Goal: Browse casually: Explore the website without a specific task or goal

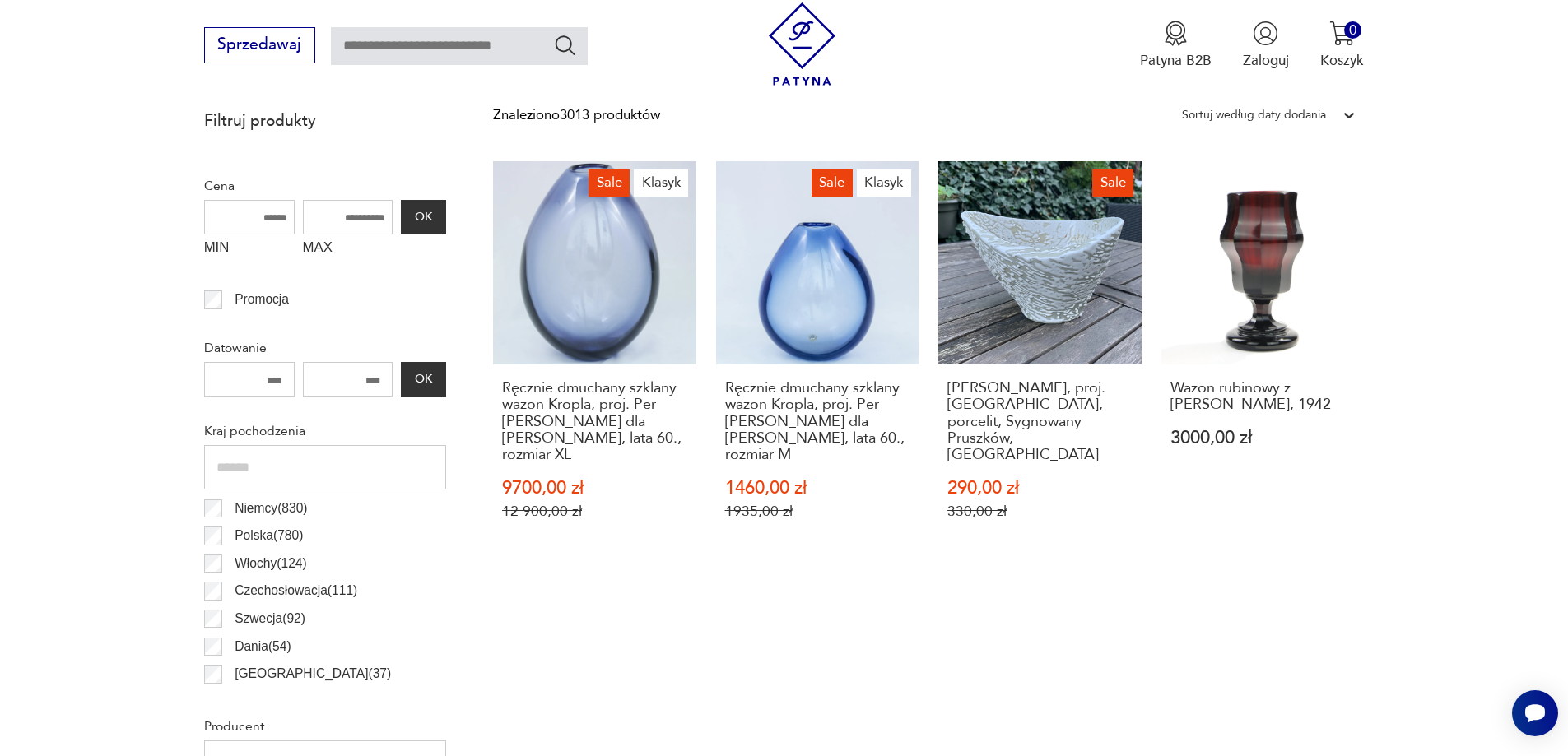
scroll to position [711, 0]
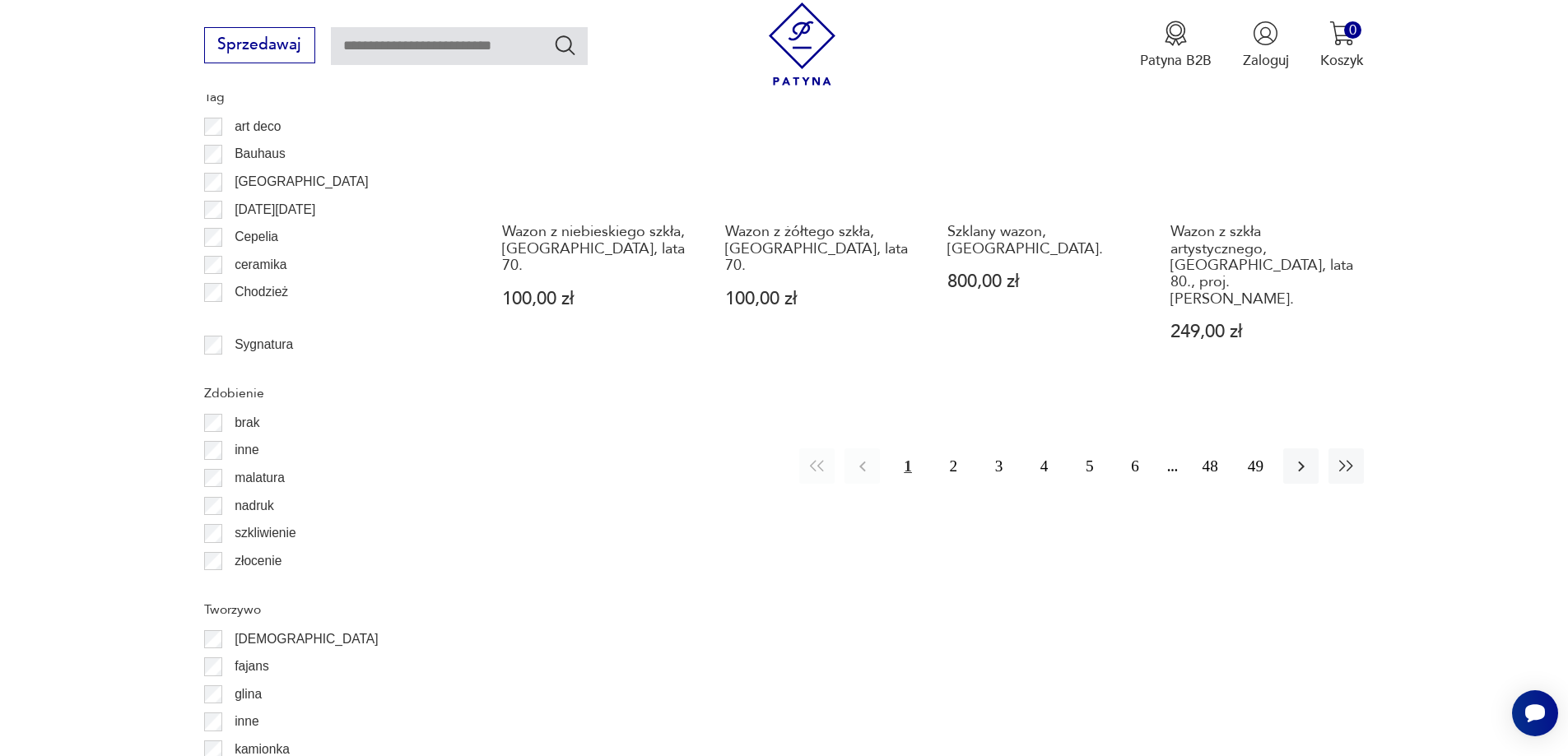
scroll to position [2111, 0]
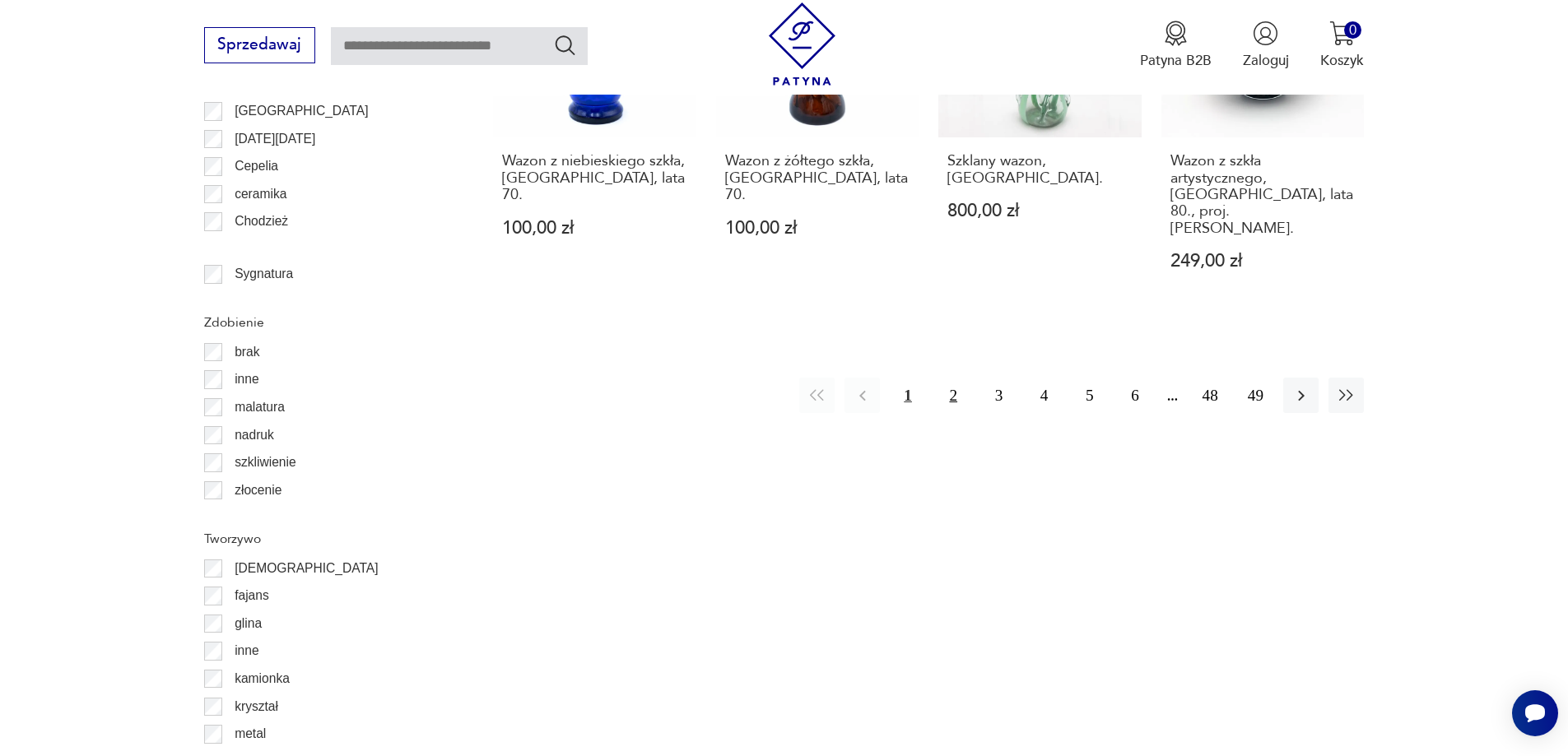
click at [952, 378] on button "2" at bounding box center [953, 395] width 35 height 35
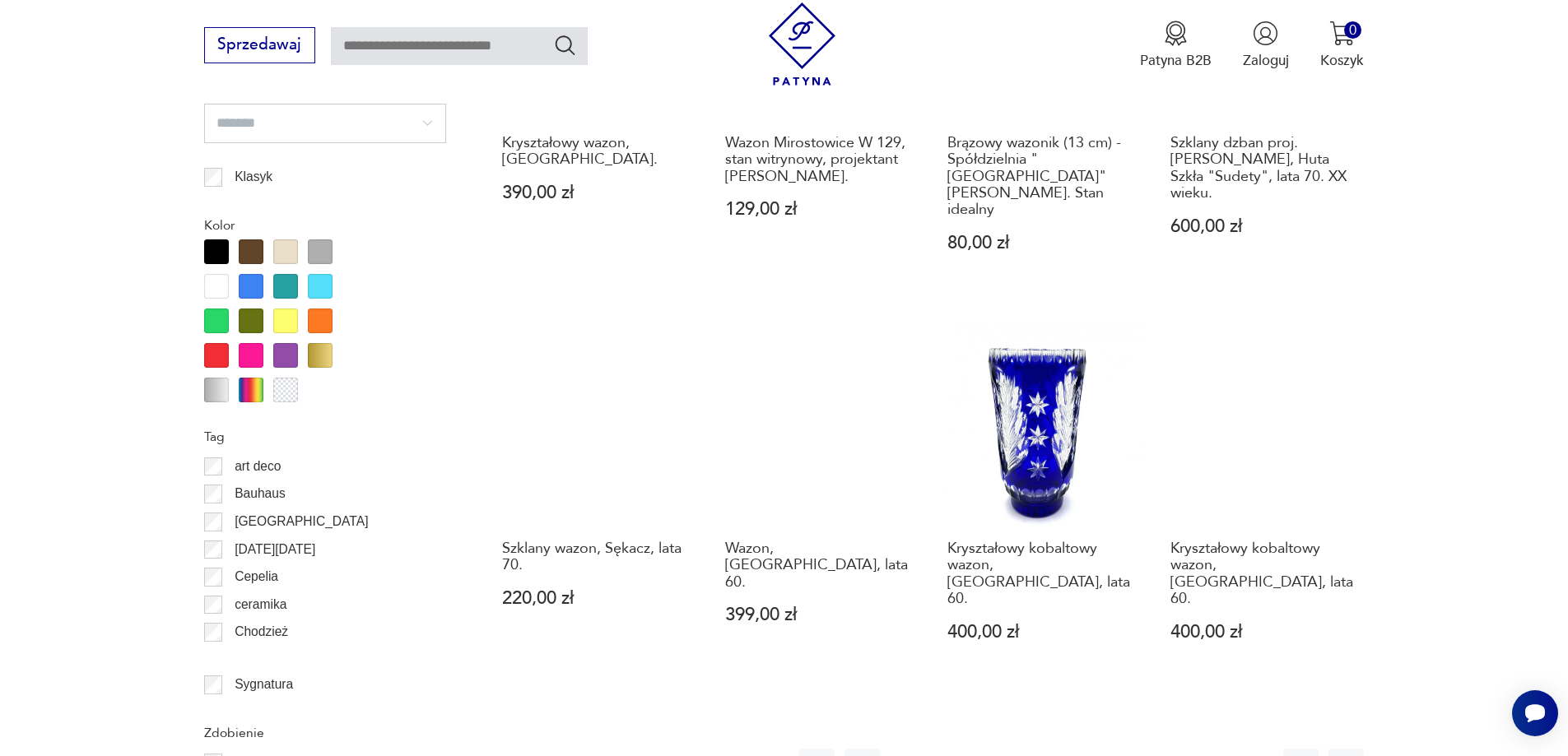
scroll to position [1700, 0]
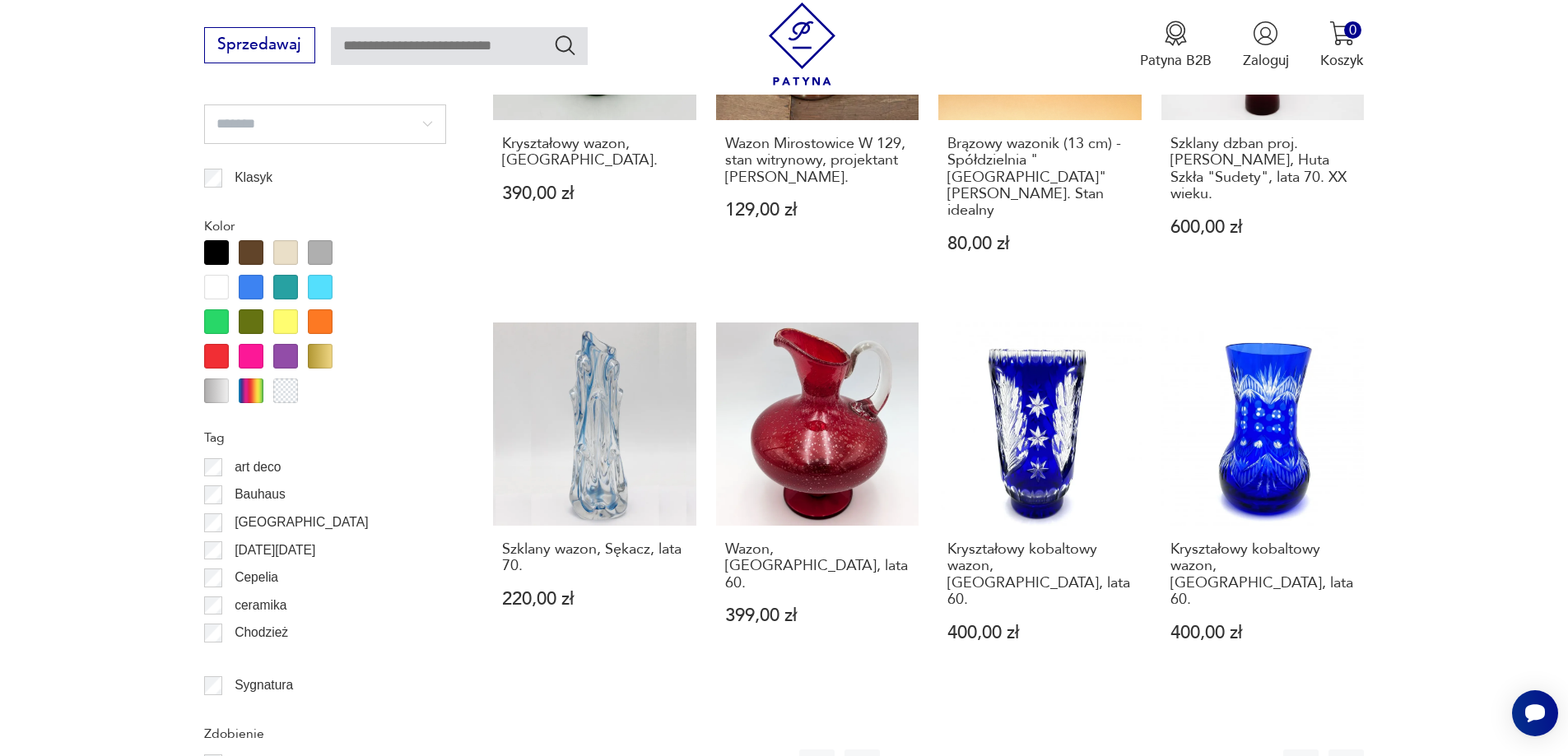
click at [994, 749] on button "3" at bounding box center [999, 766] width 35 height 35
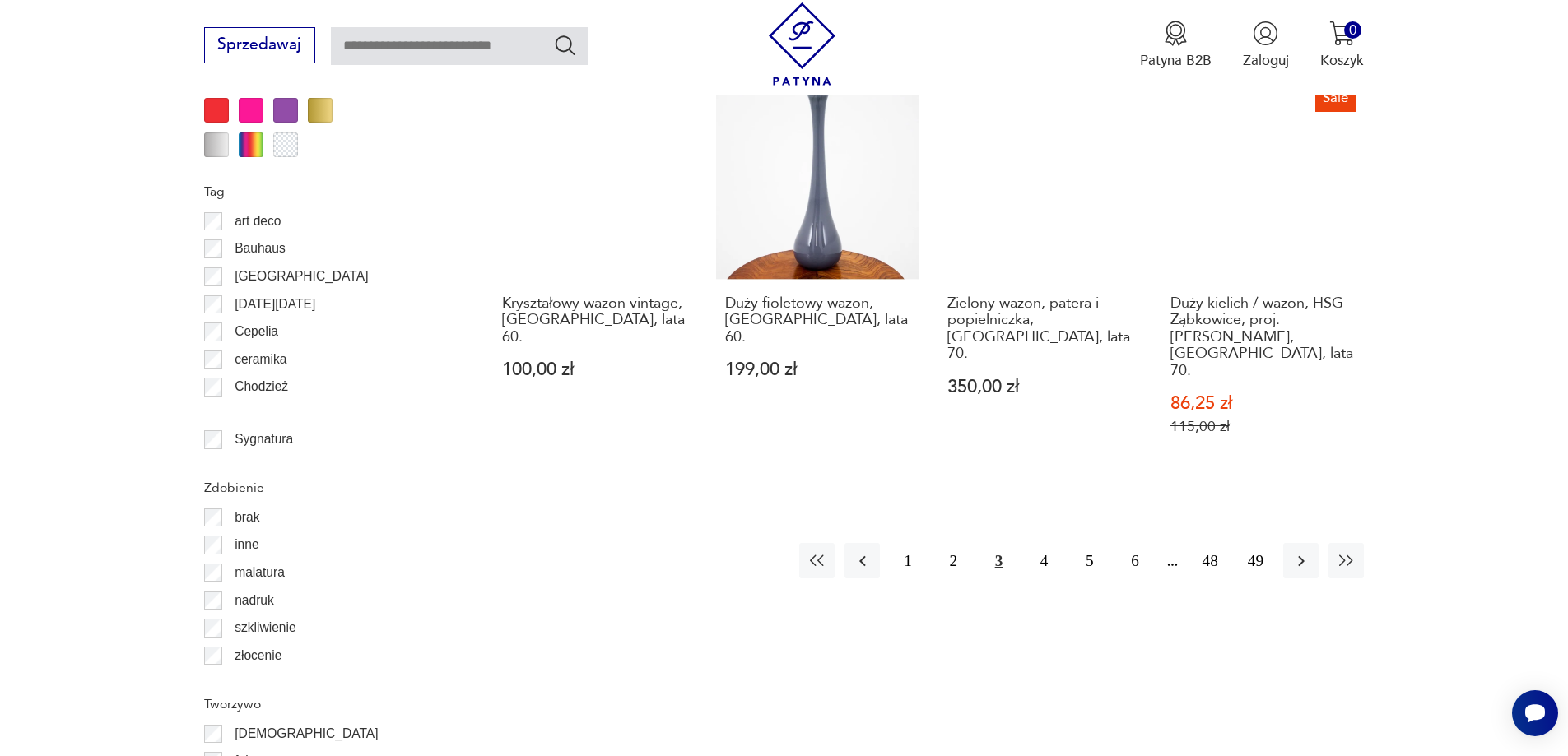
scroll to position [1946, 0]
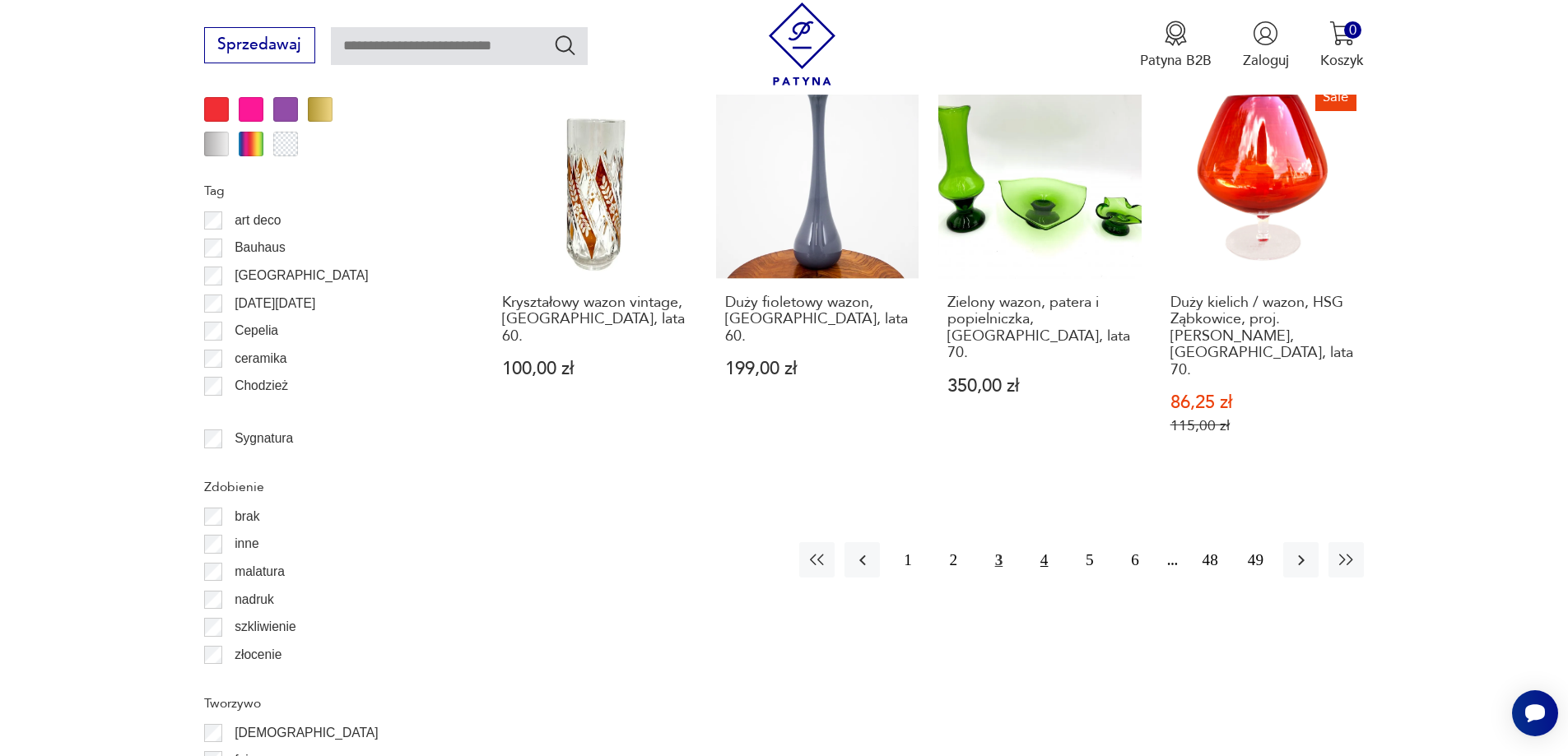
click at [1039, 542] on button "4" at bounding box center [1043, 559] width 35 height 35
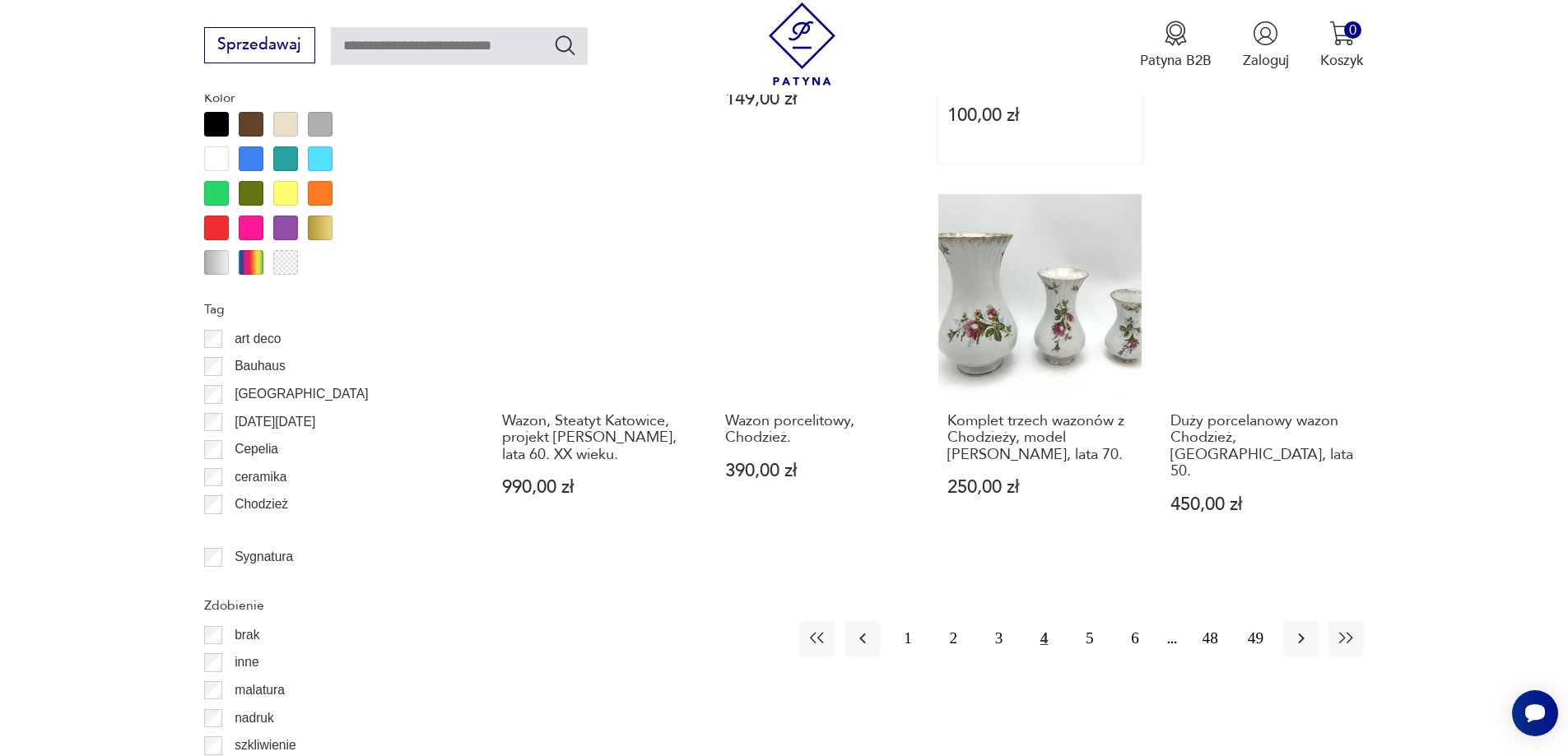
scroll to position [1946, 0]
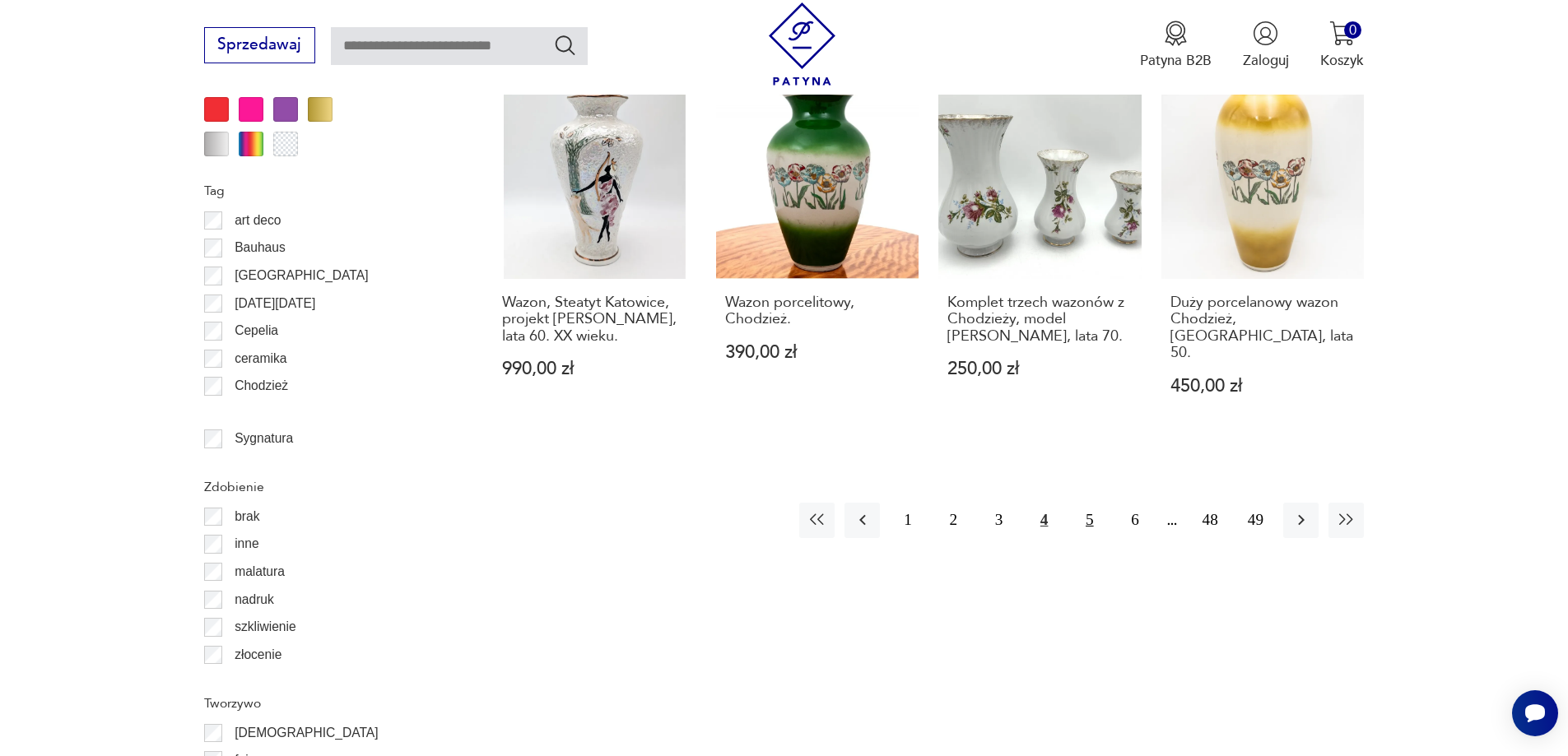
click at [1093, 502] on button "5" at bounding box center [1089, 520] width 35 height 35
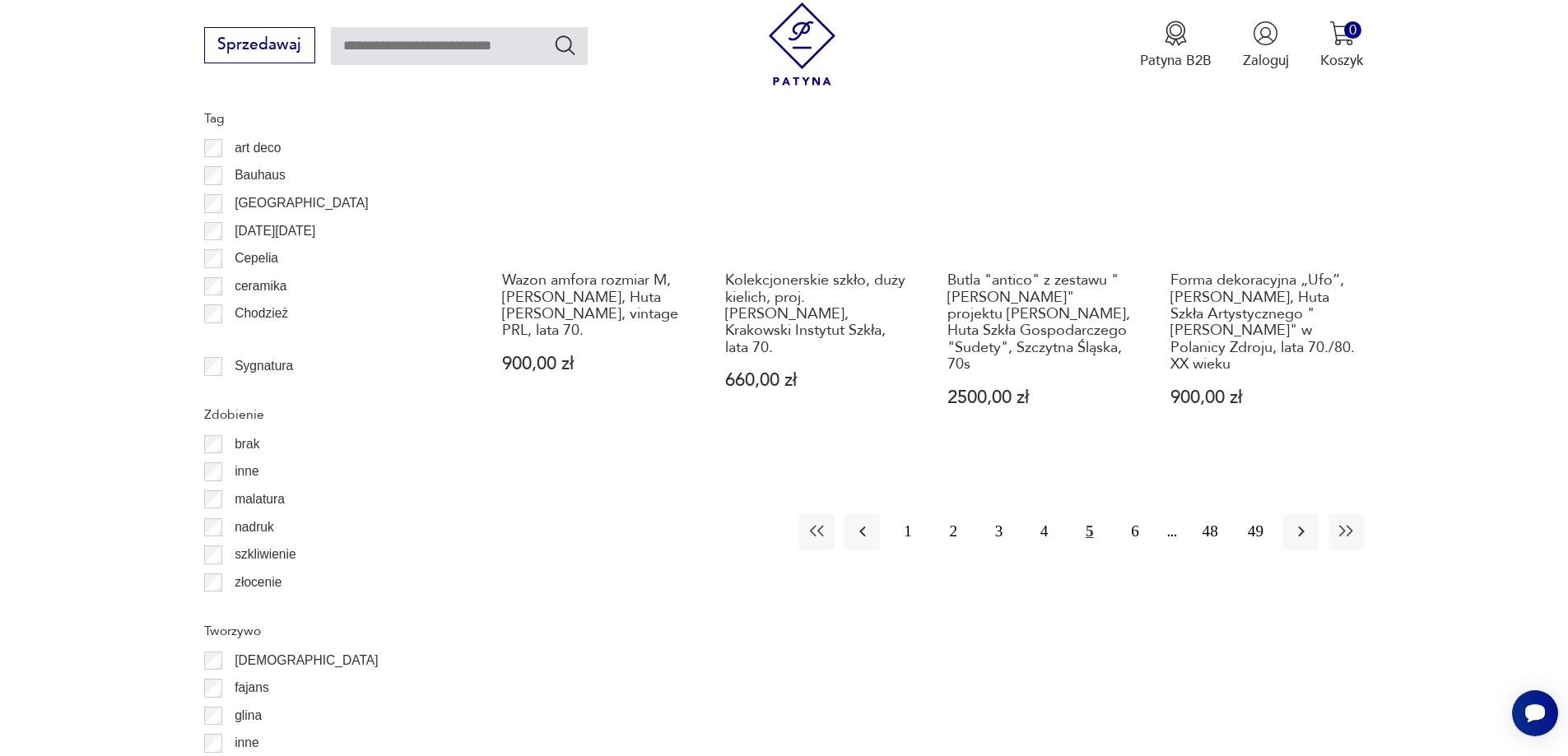
scroll to position [2029, 0]
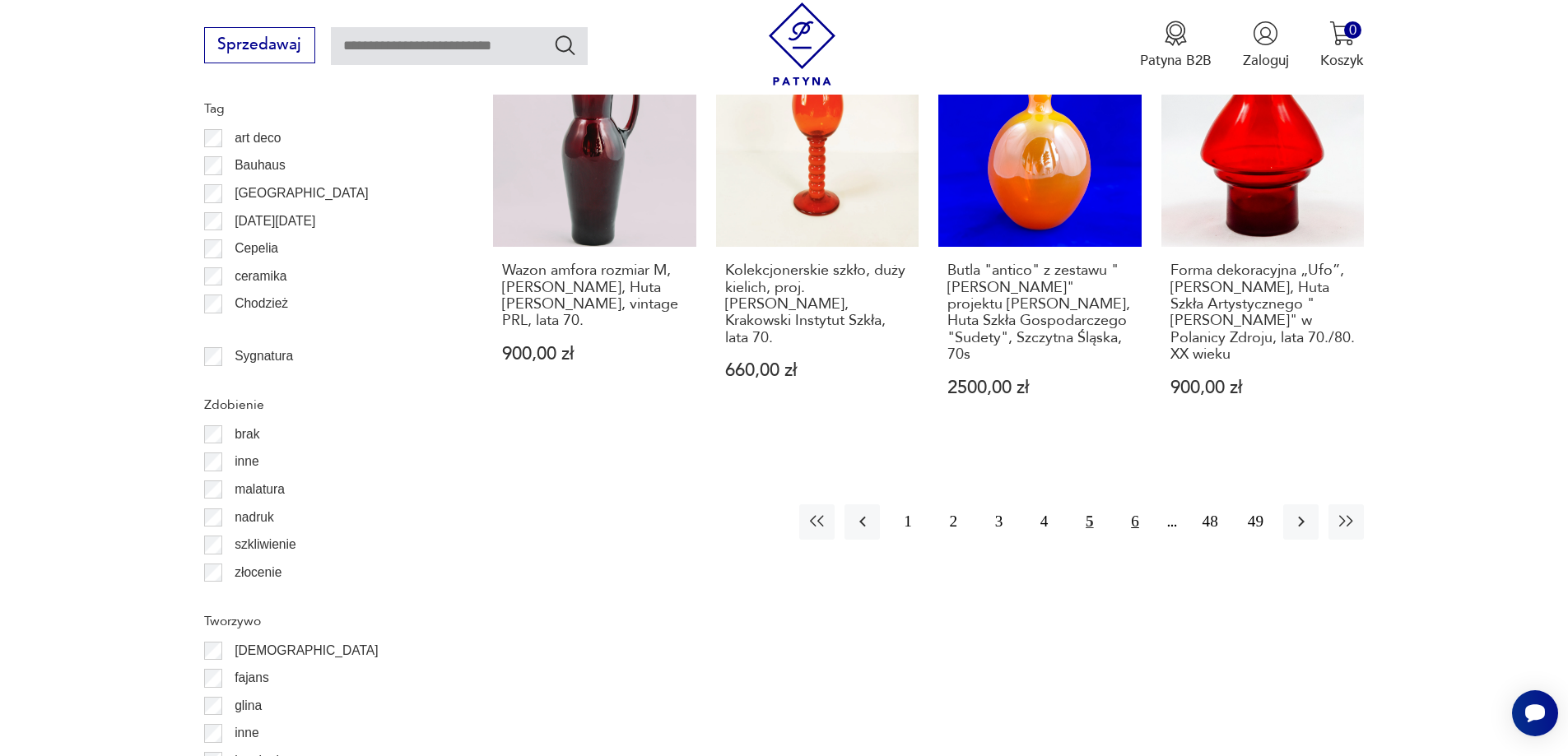
click at [1135, 504] on button "6" at bounding box center [1134, 521] width 35 height 35
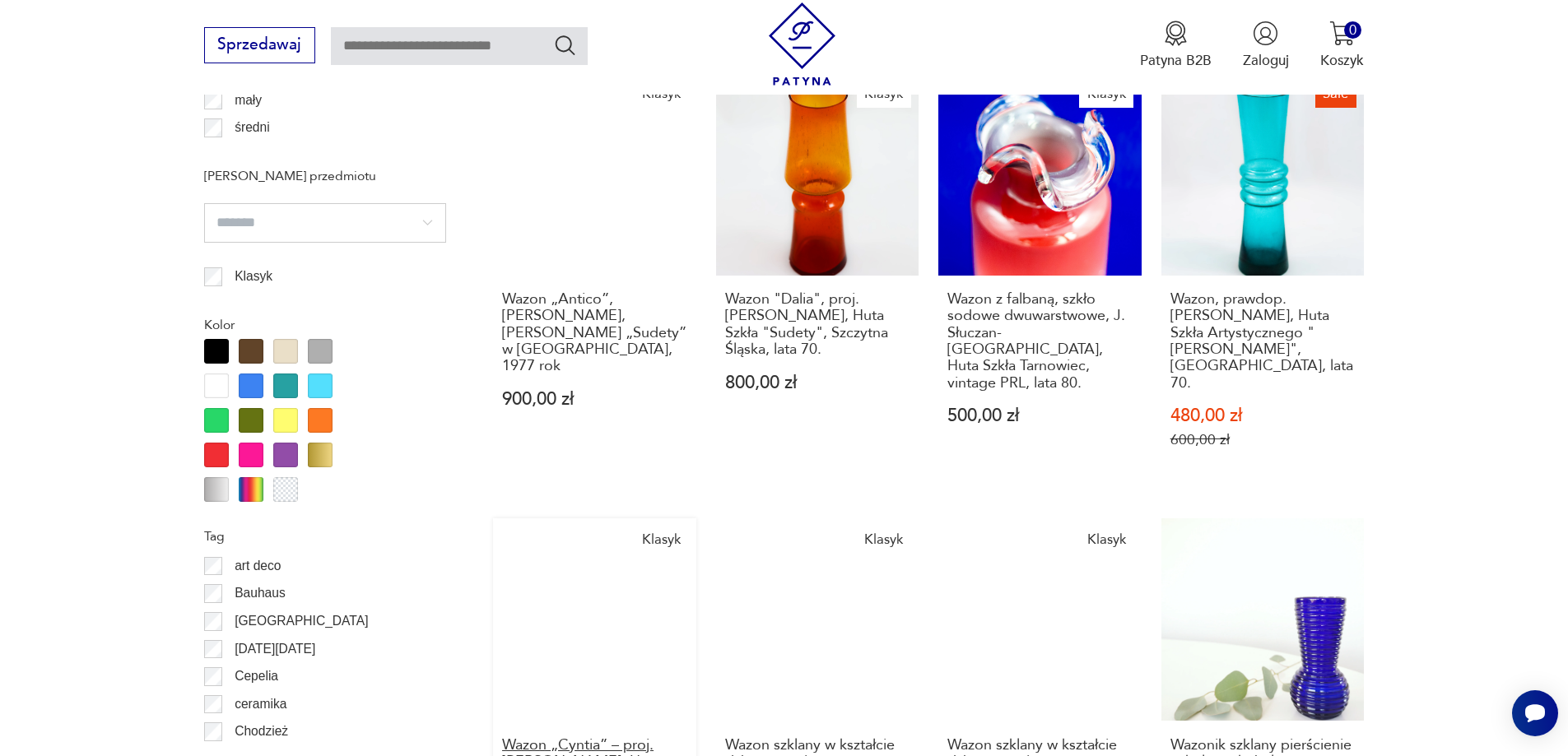
scroll to position [1864, 0]
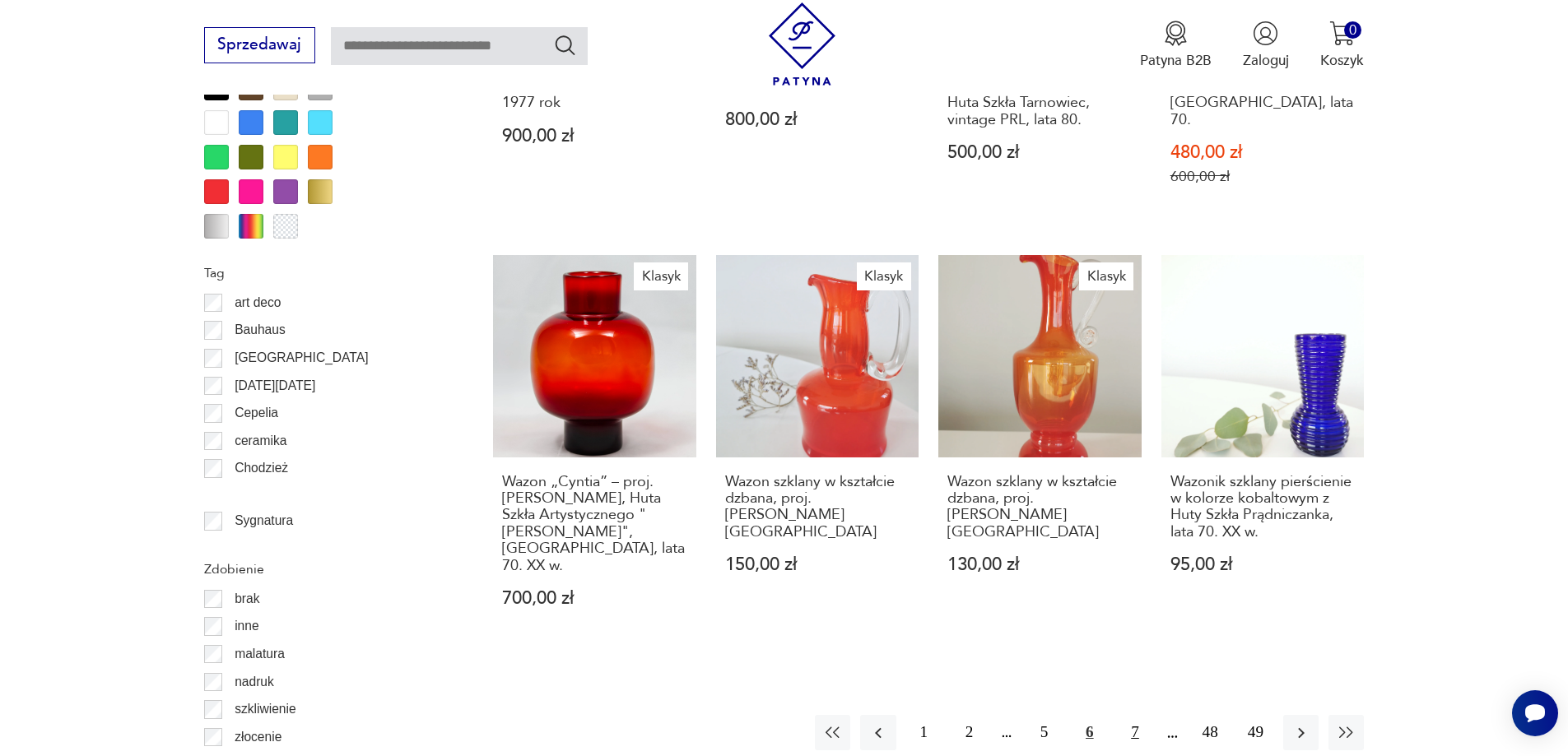
click at [1136, 715] on button "7" at bounding box center [1134, 732] width 35 height 35
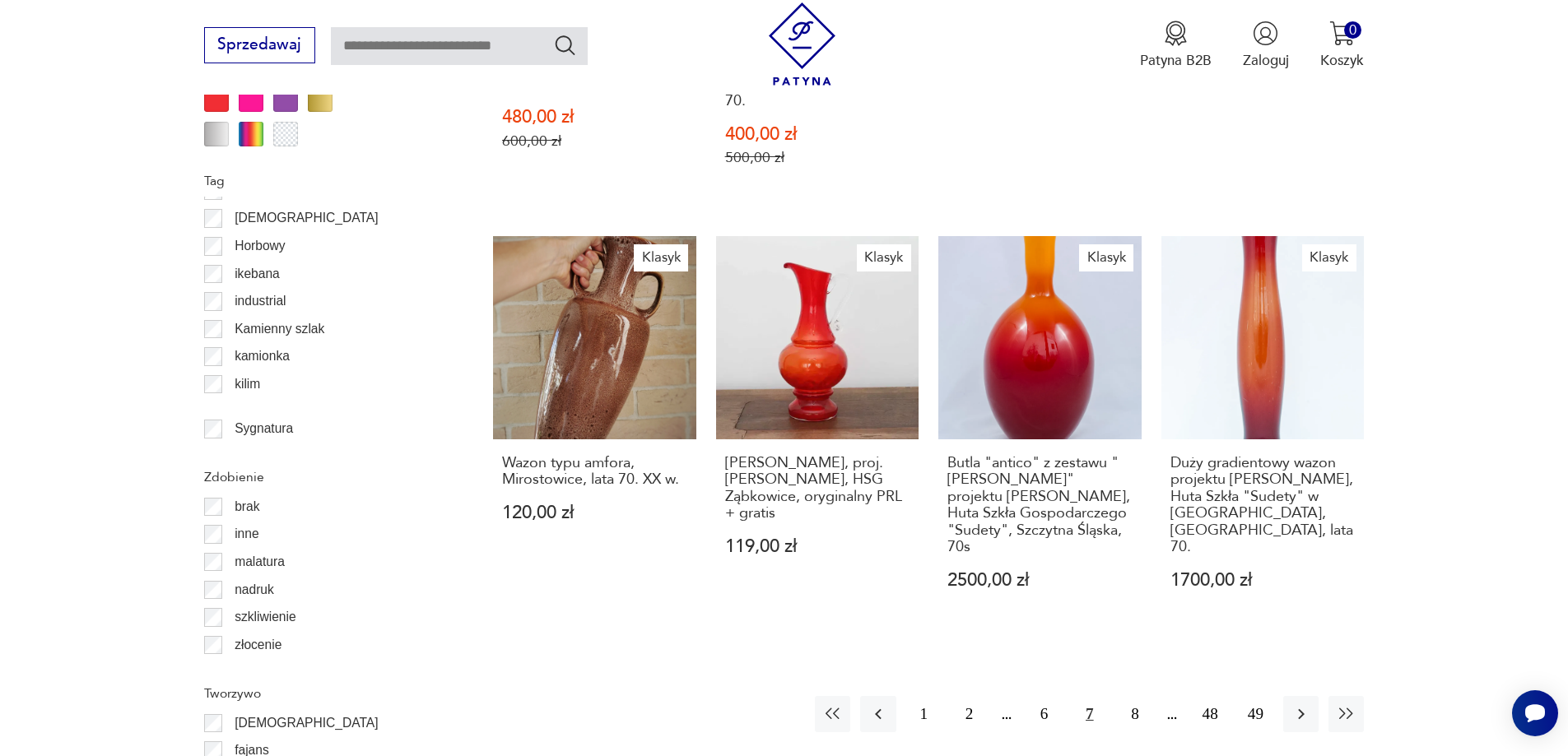
scroll to position [2193, 0]
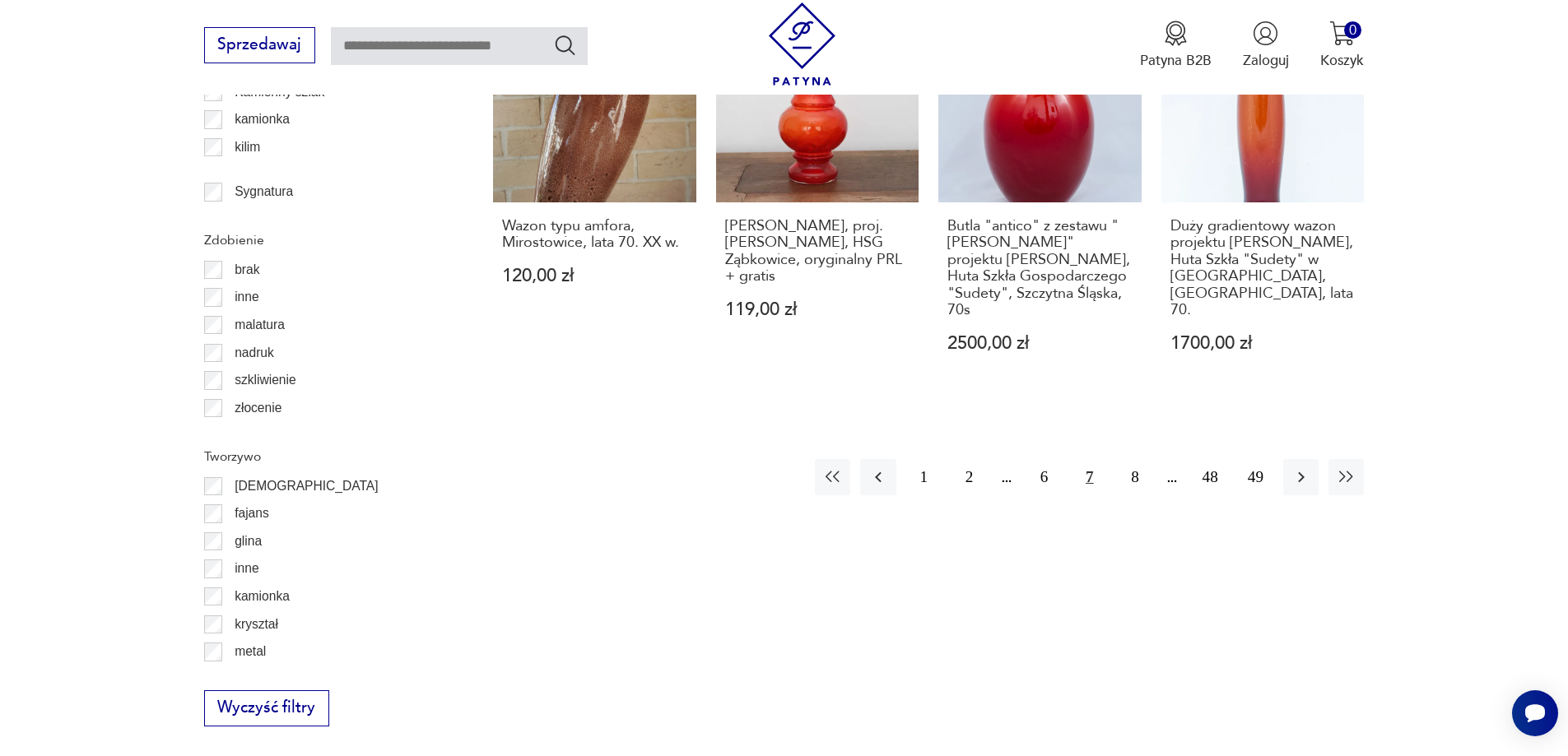
click at [1090, 459] on button "7" at bounding box center [1089, 476] width 35 height 35
click at [1138, 459] on button "8" at bounding box center [1134, 476] width 35 height 35
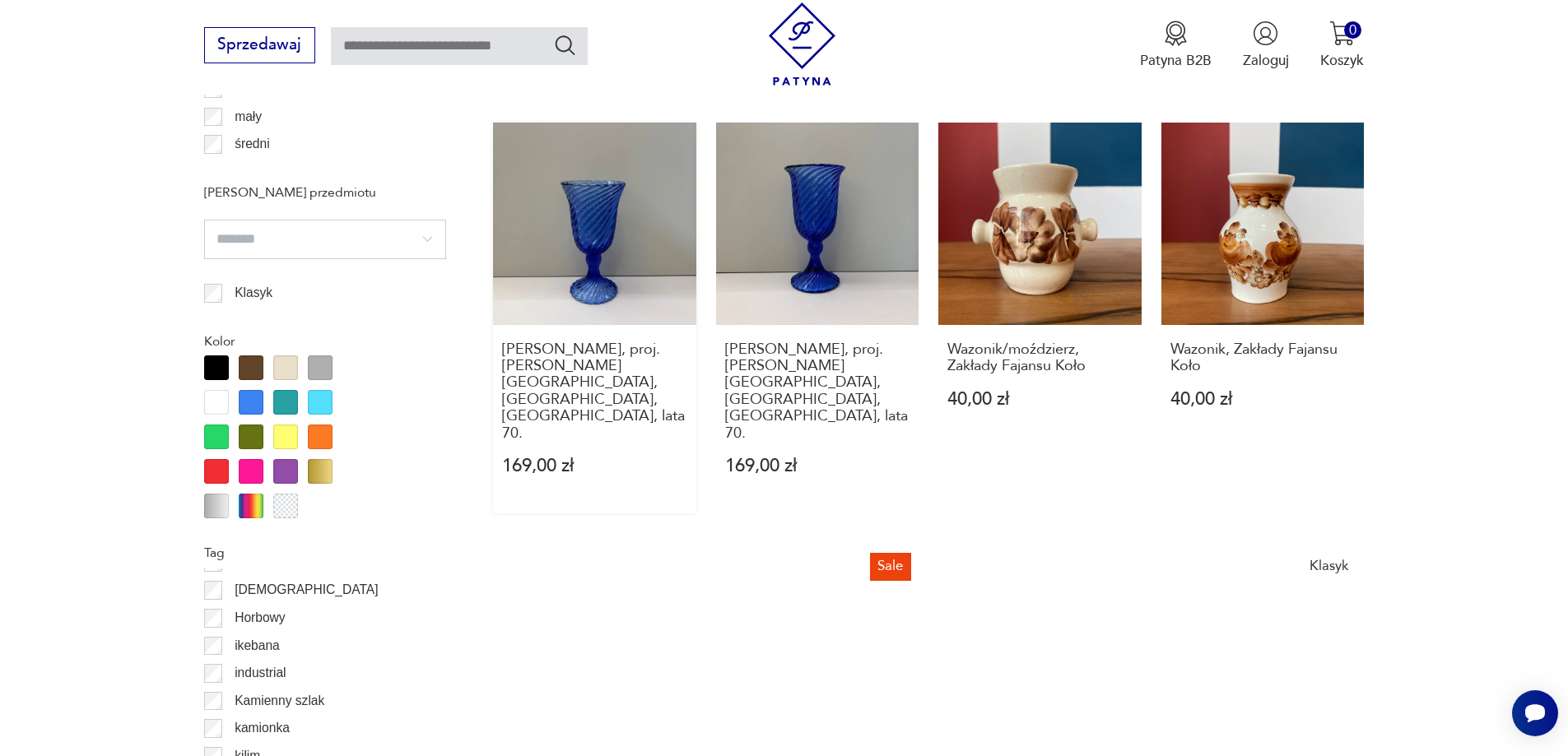
scroll to position [1864, 0]
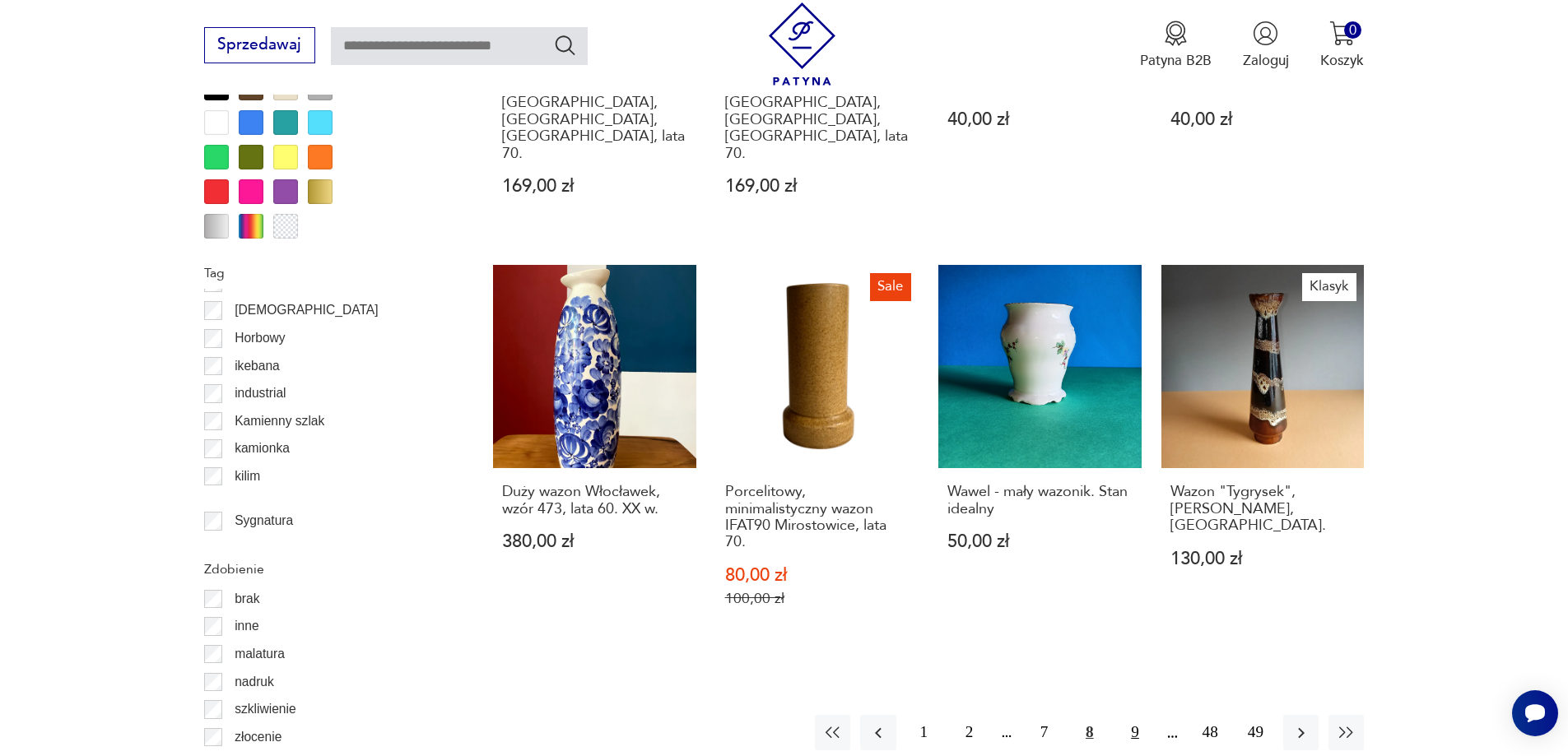
click at [1137, 715] on button "9" at bounding box center [1134, 732] width 35 height 35
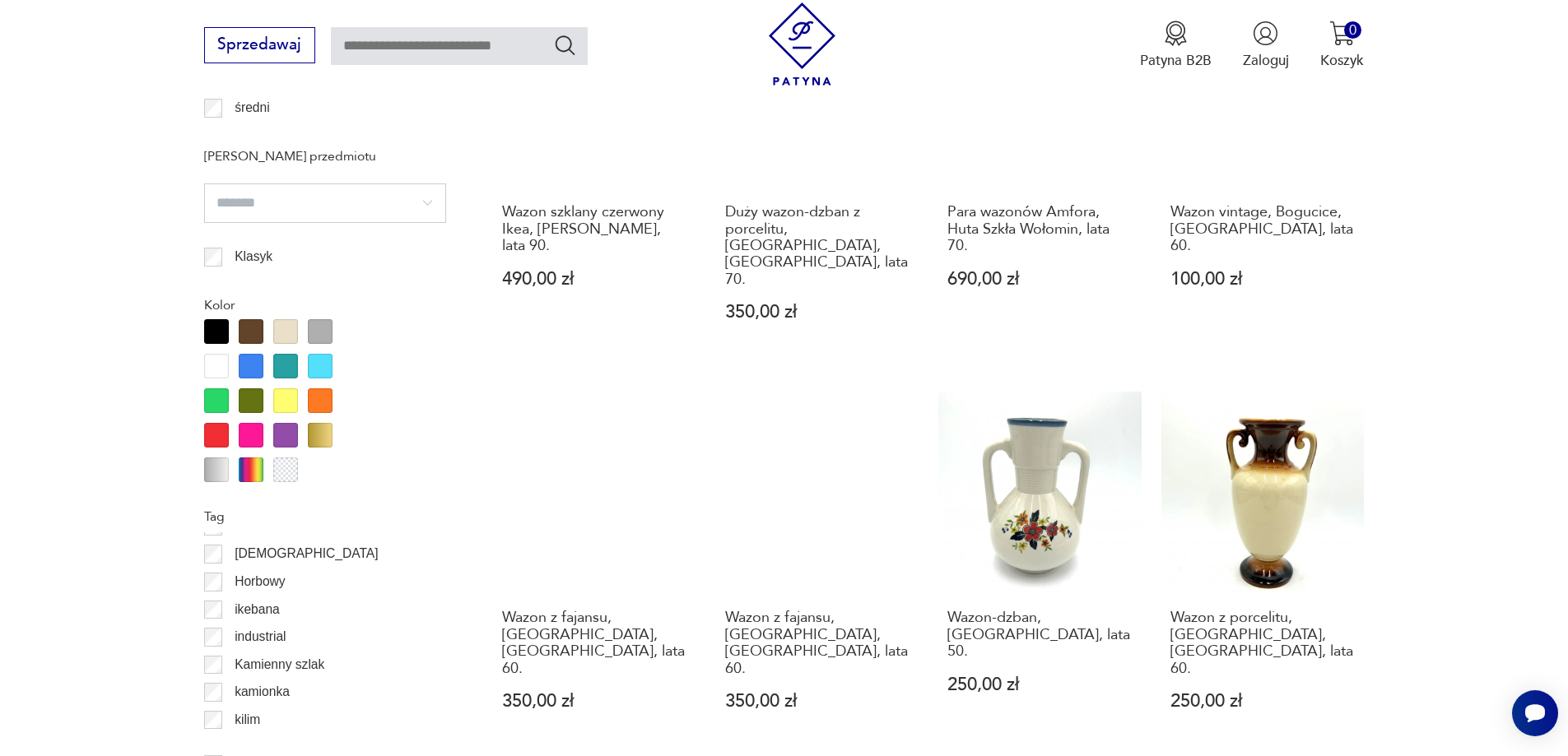
scroll to position [1700, 0]
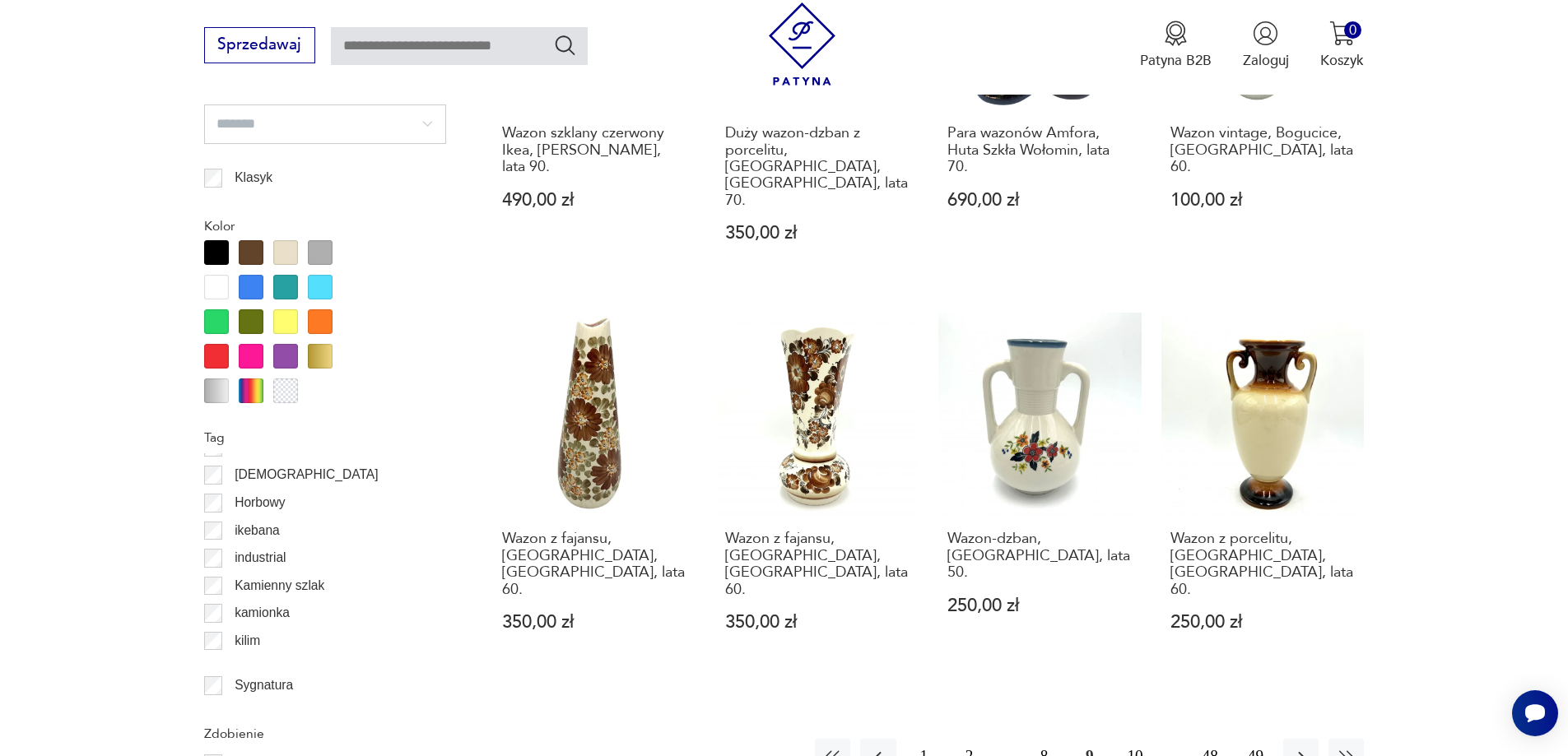
click at [237, 507] on p "Horbowy" at bounding box center [260, 502] width 51 height 22
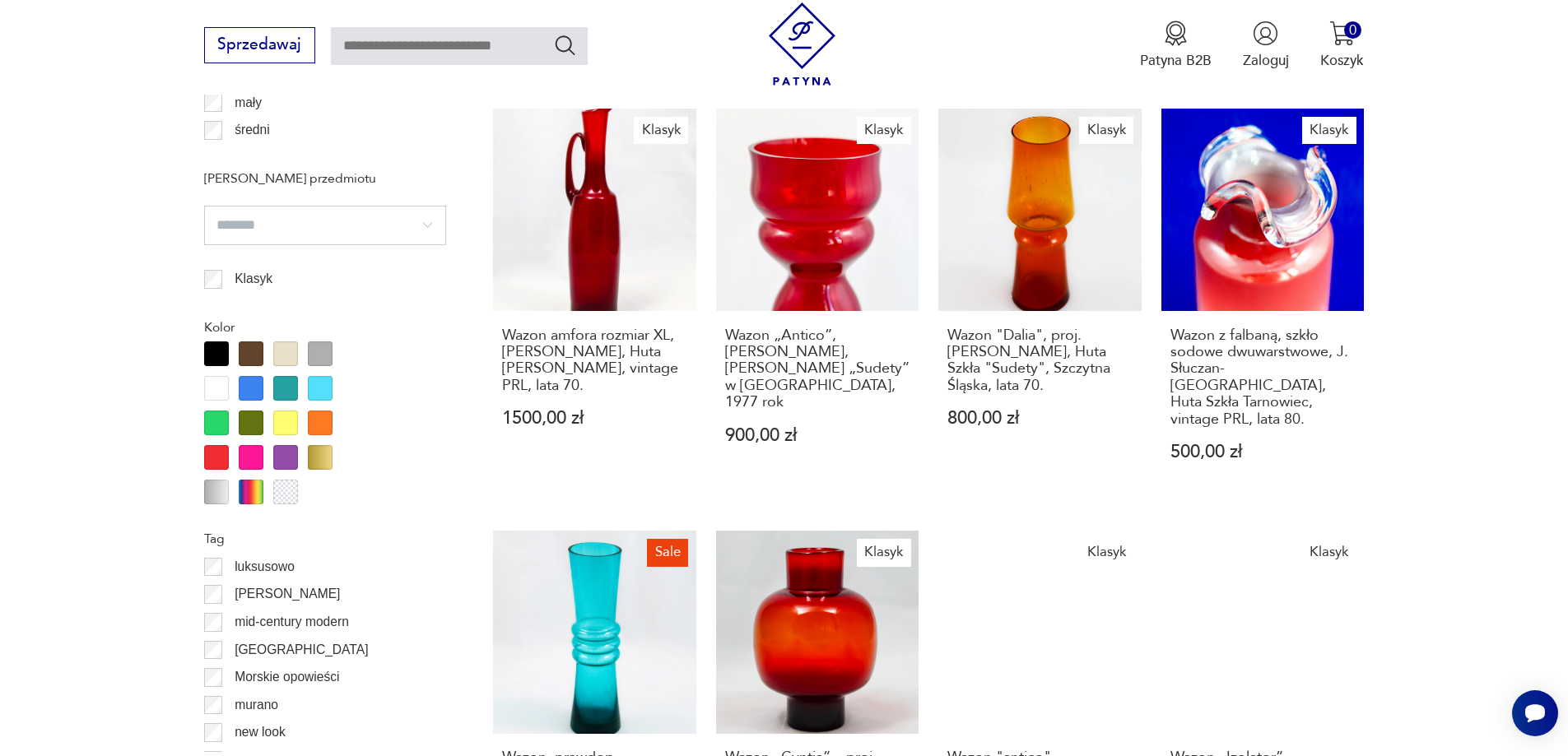
scroll to position [1864, 0]
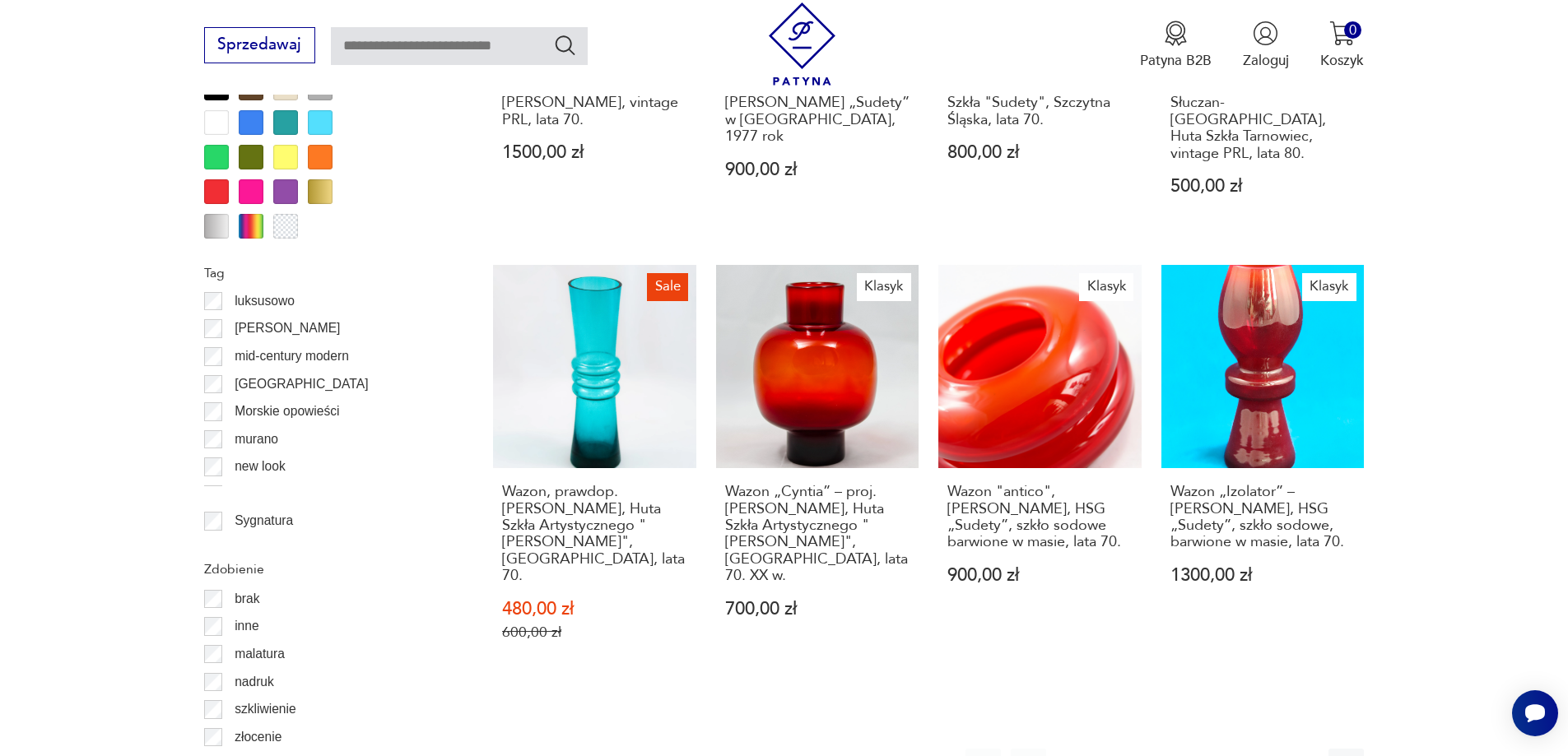
click at [1302, 755] on icon "button" at bounding box center [1301, 765] width 7 height 10
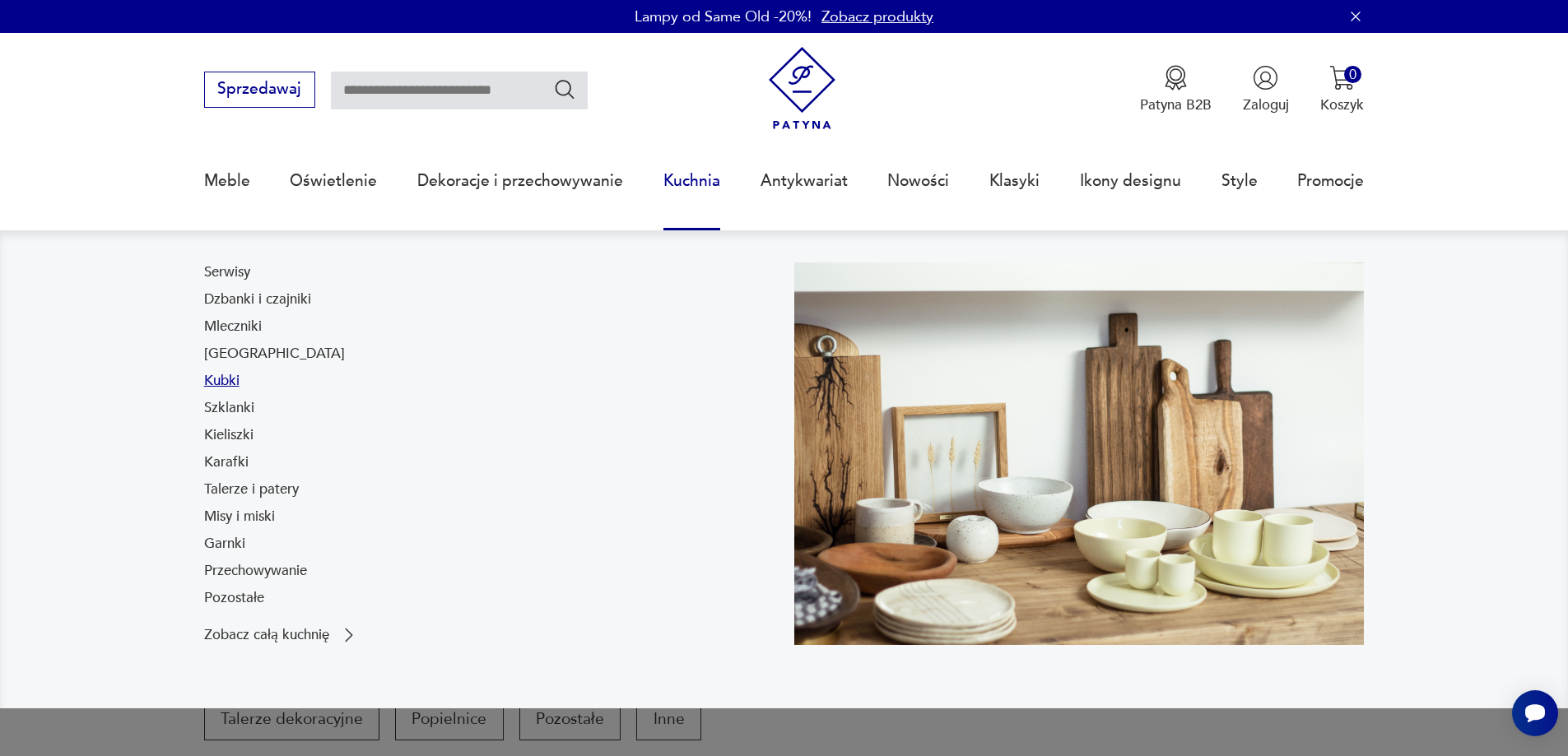
click at [219, 380] on link "Kubki" at bounding box center [221, 381] width 35 height 20
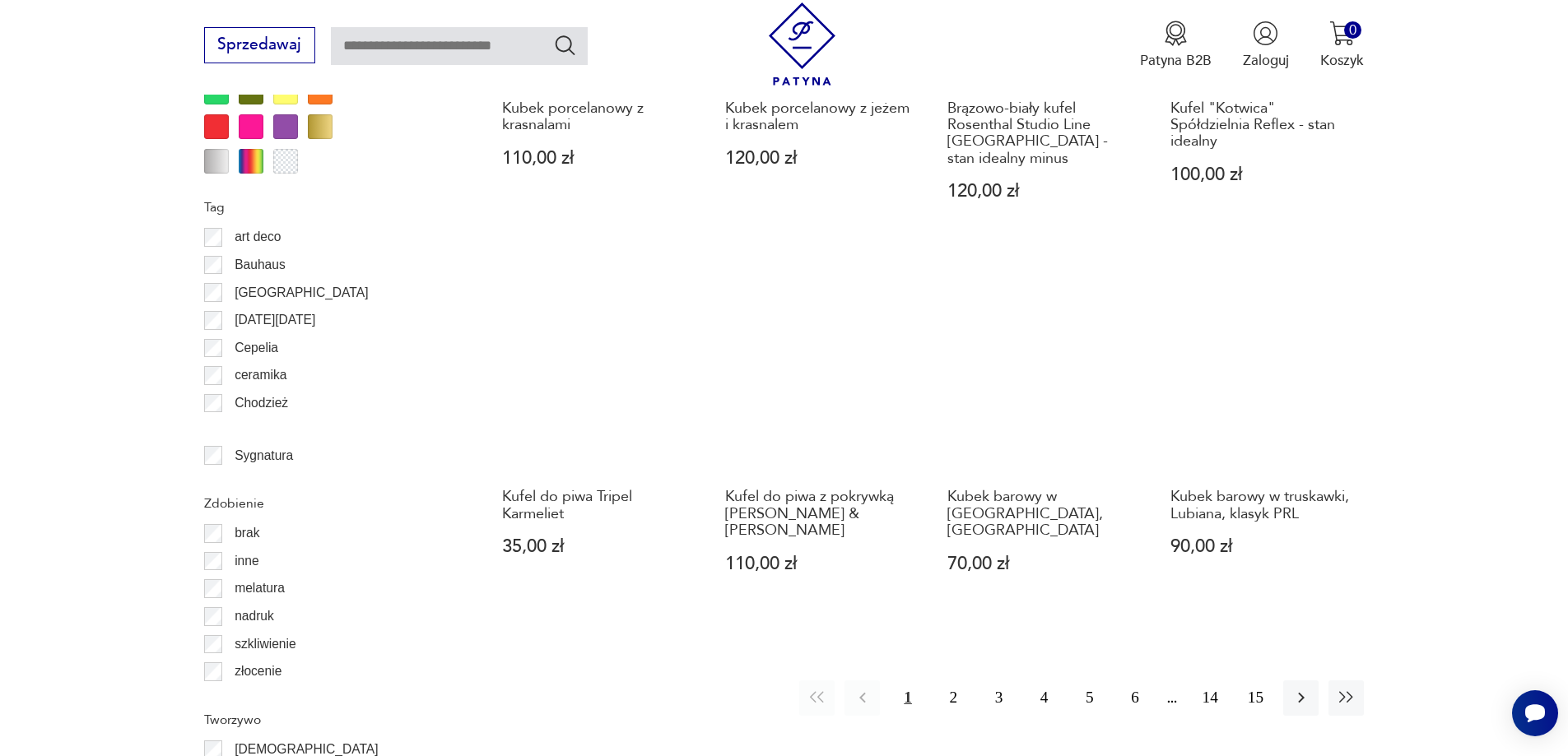
scroll to position [1782, 0]
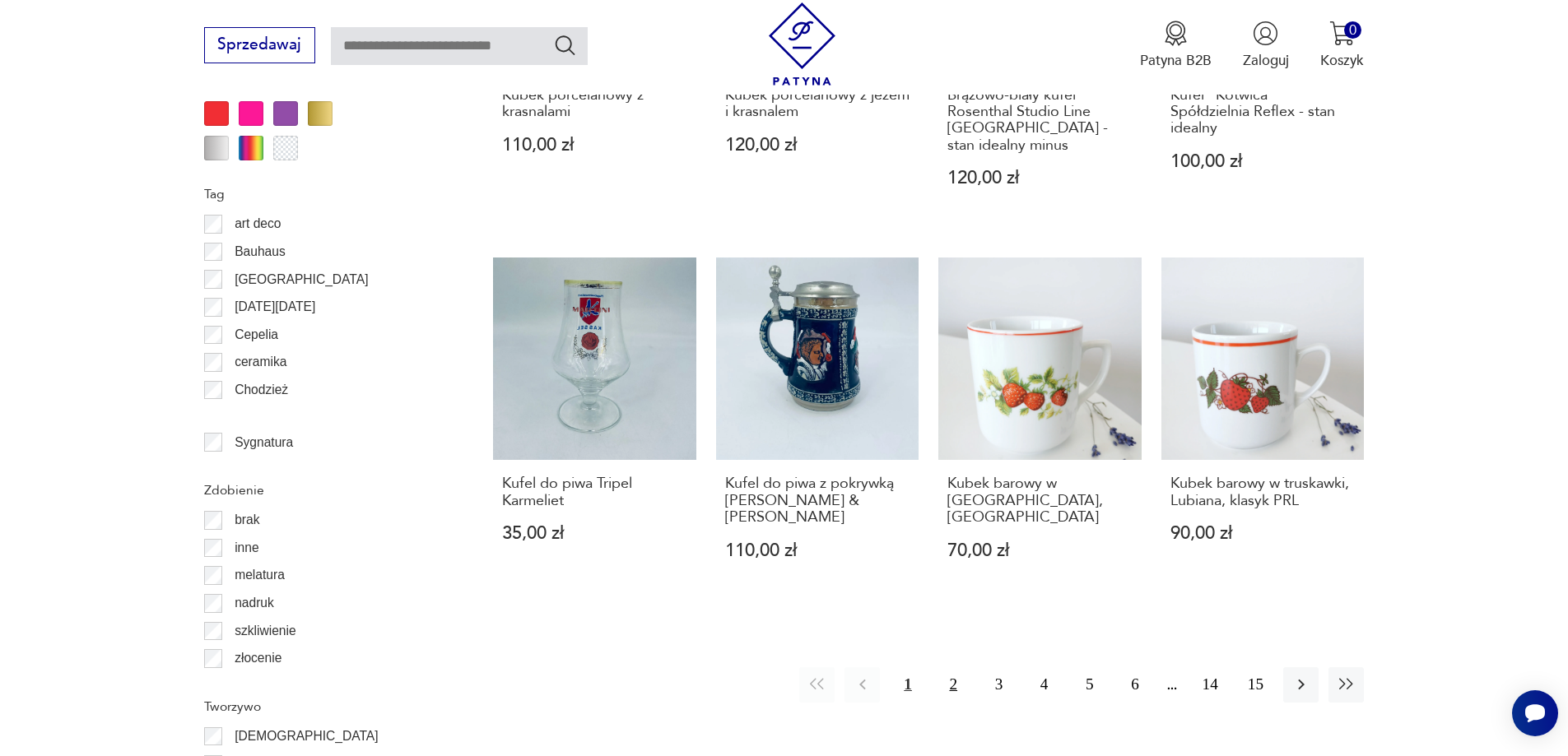
click at [953, 667] on button "2" at bounding box center [953, 684] width 35 height 35
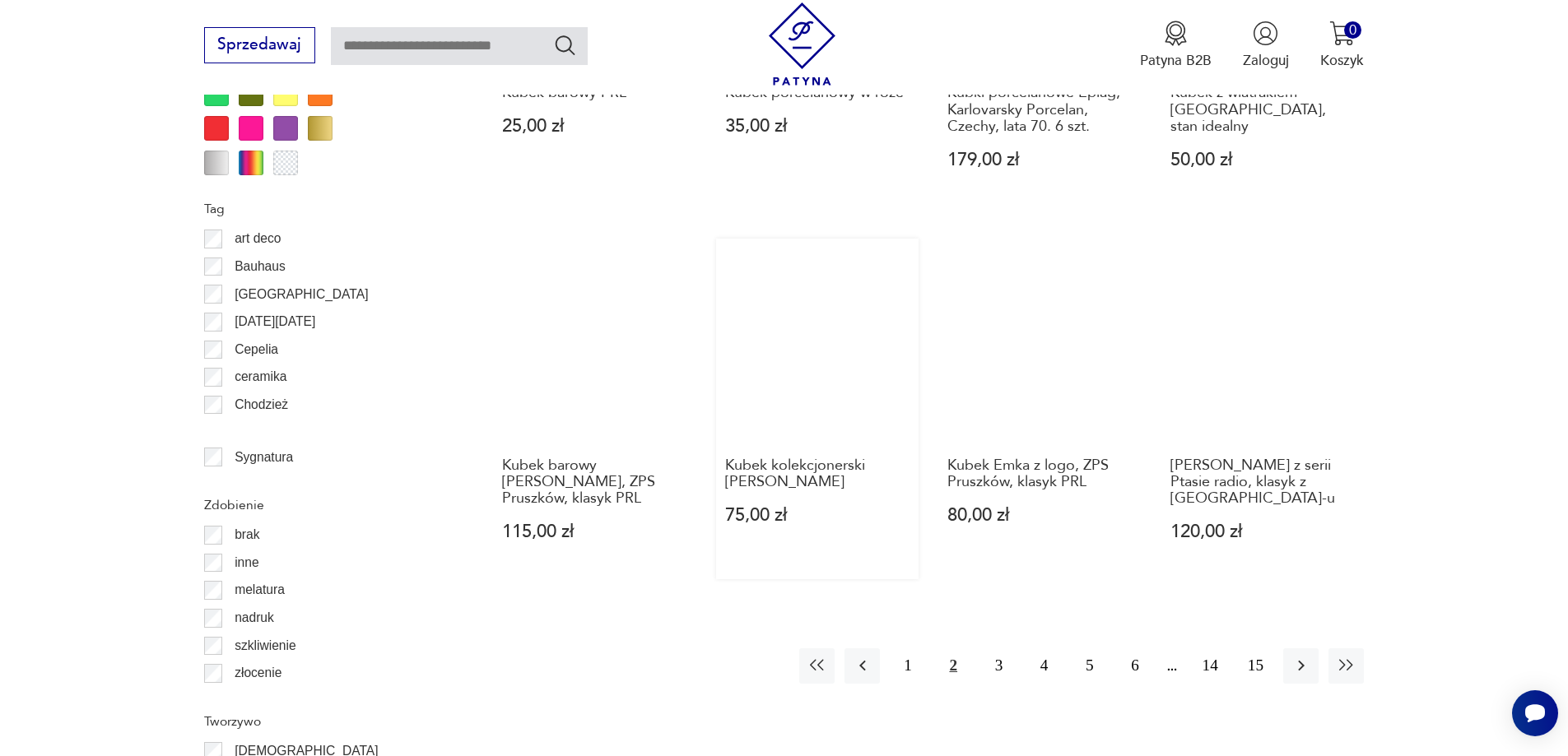
scroll to position [1768, 0]
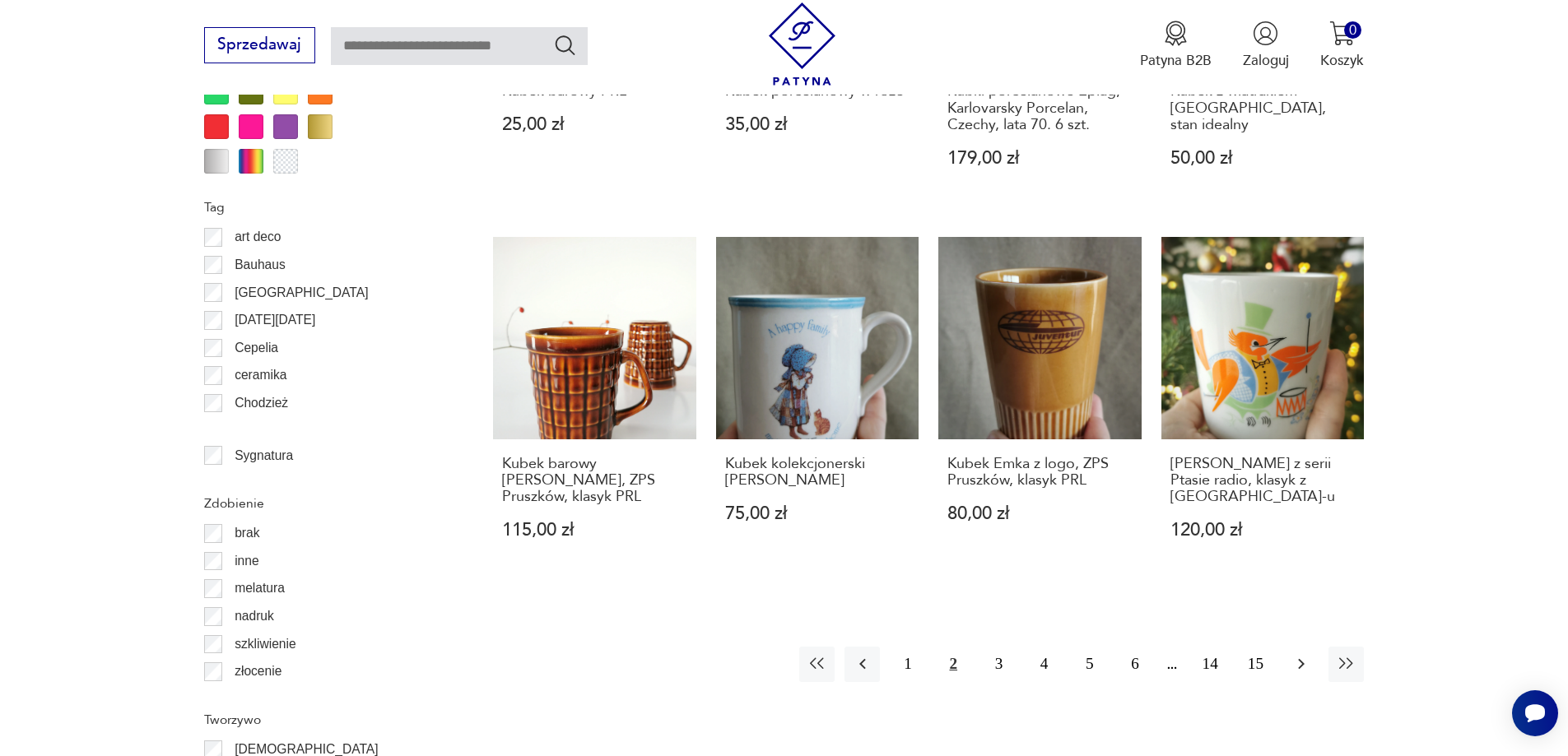
click at [1301, 654] on icon "button" at bounding box center [1301, 664] width 20 height 20
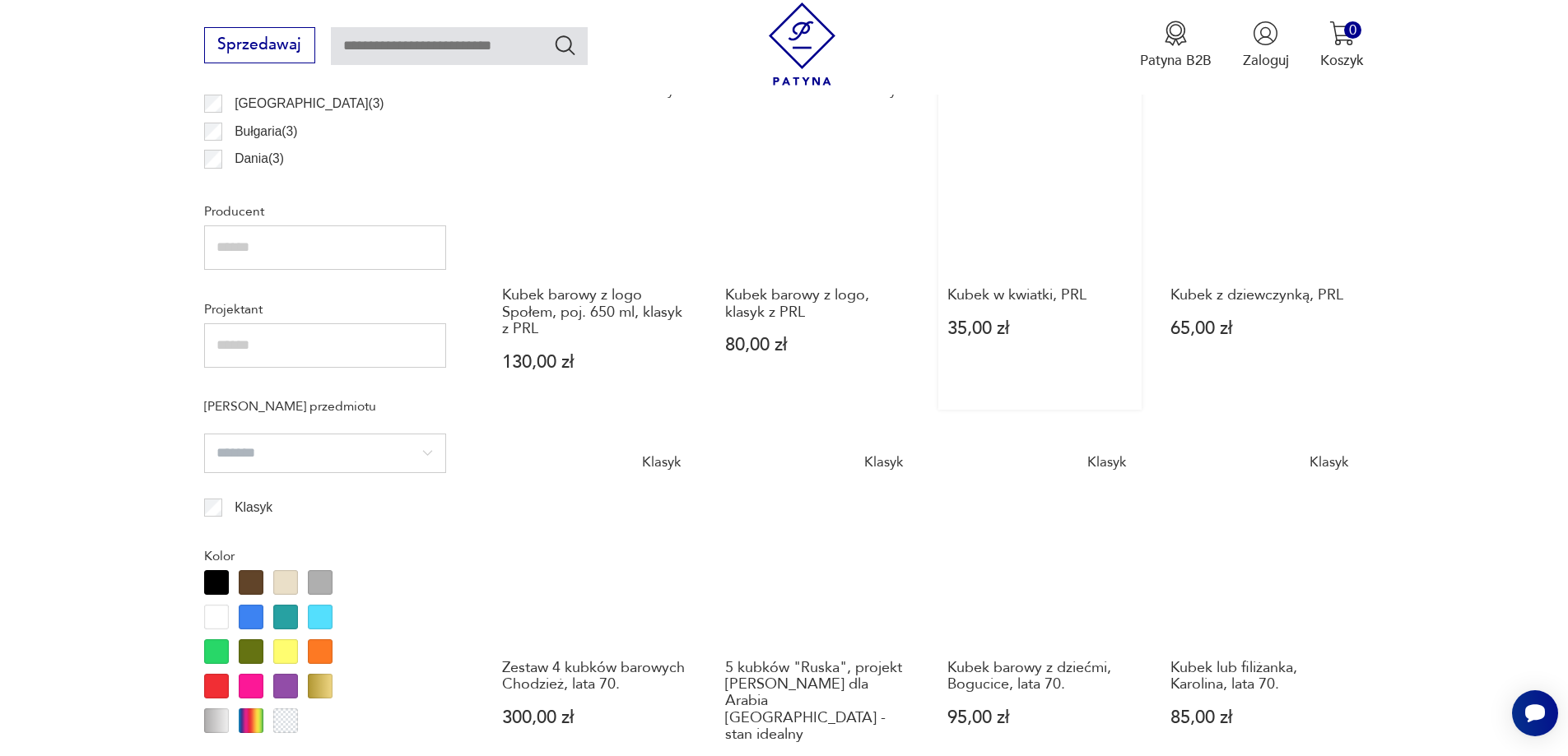
scroll to position [1871, 0]
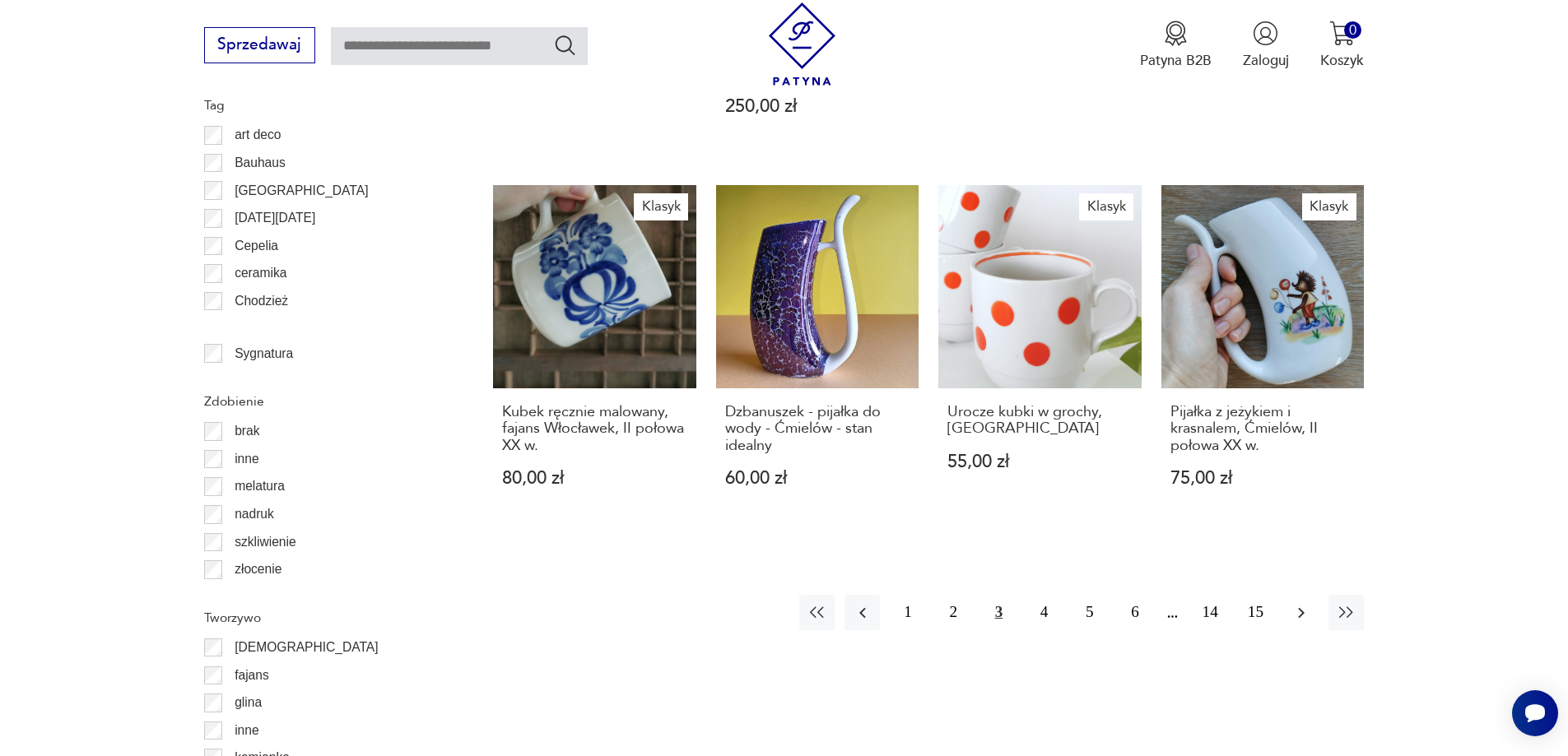
click at [1310, 603] on icon "button" at bounding box center [1301, 613] width 20 height 20
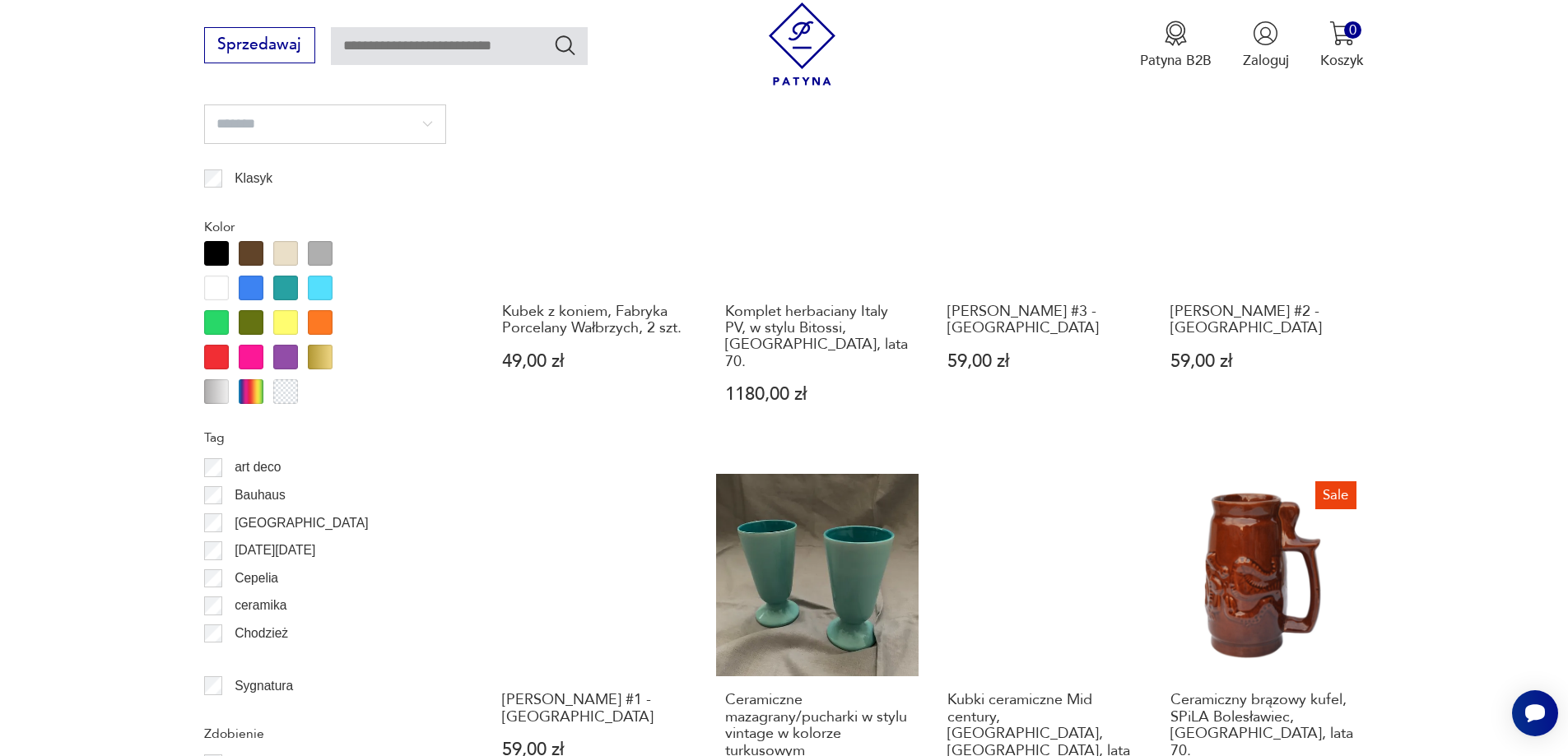
scroll to position [2200, 0]
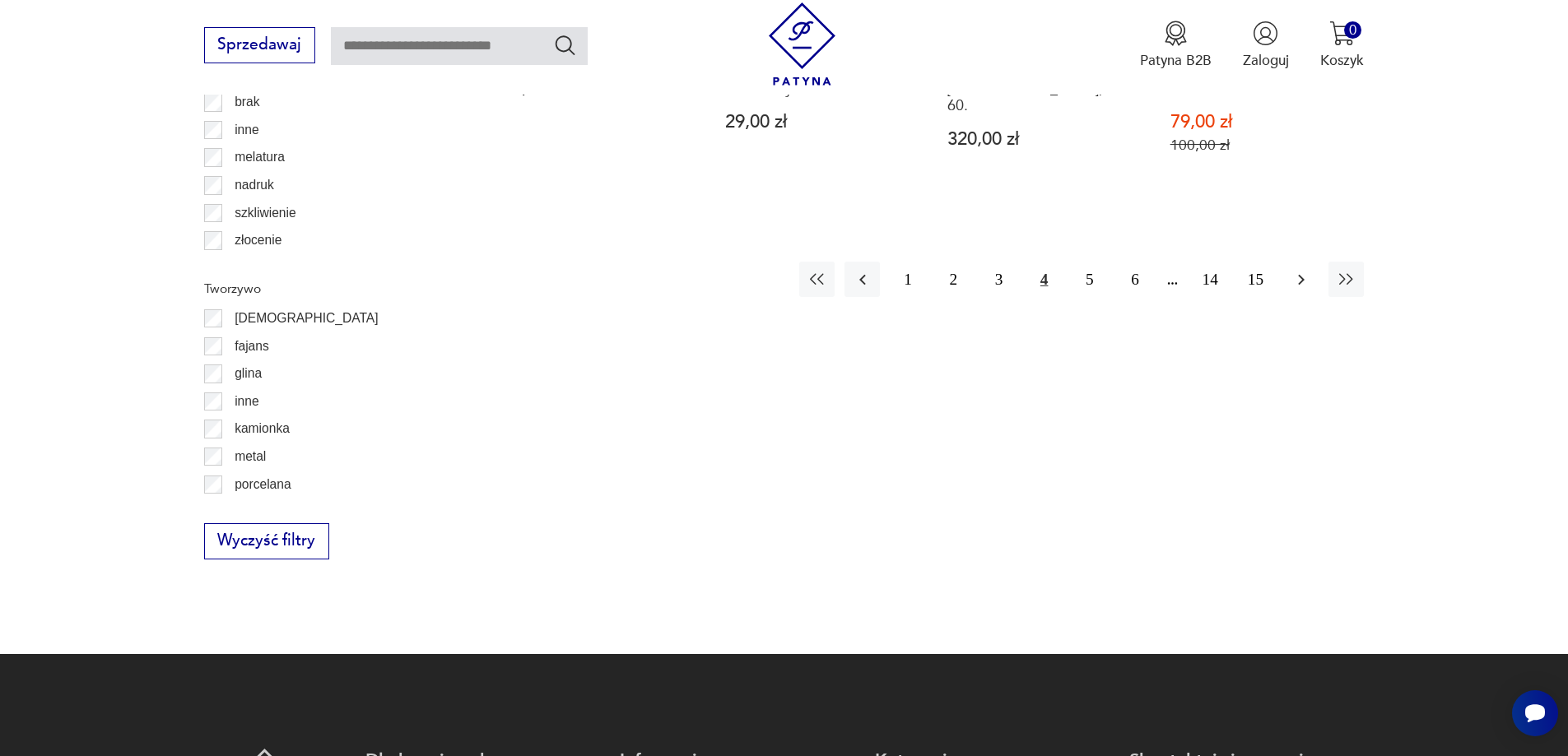
click at [1299, 270] on icon "button" at bounding box center [1301, 279] width 20 height 20
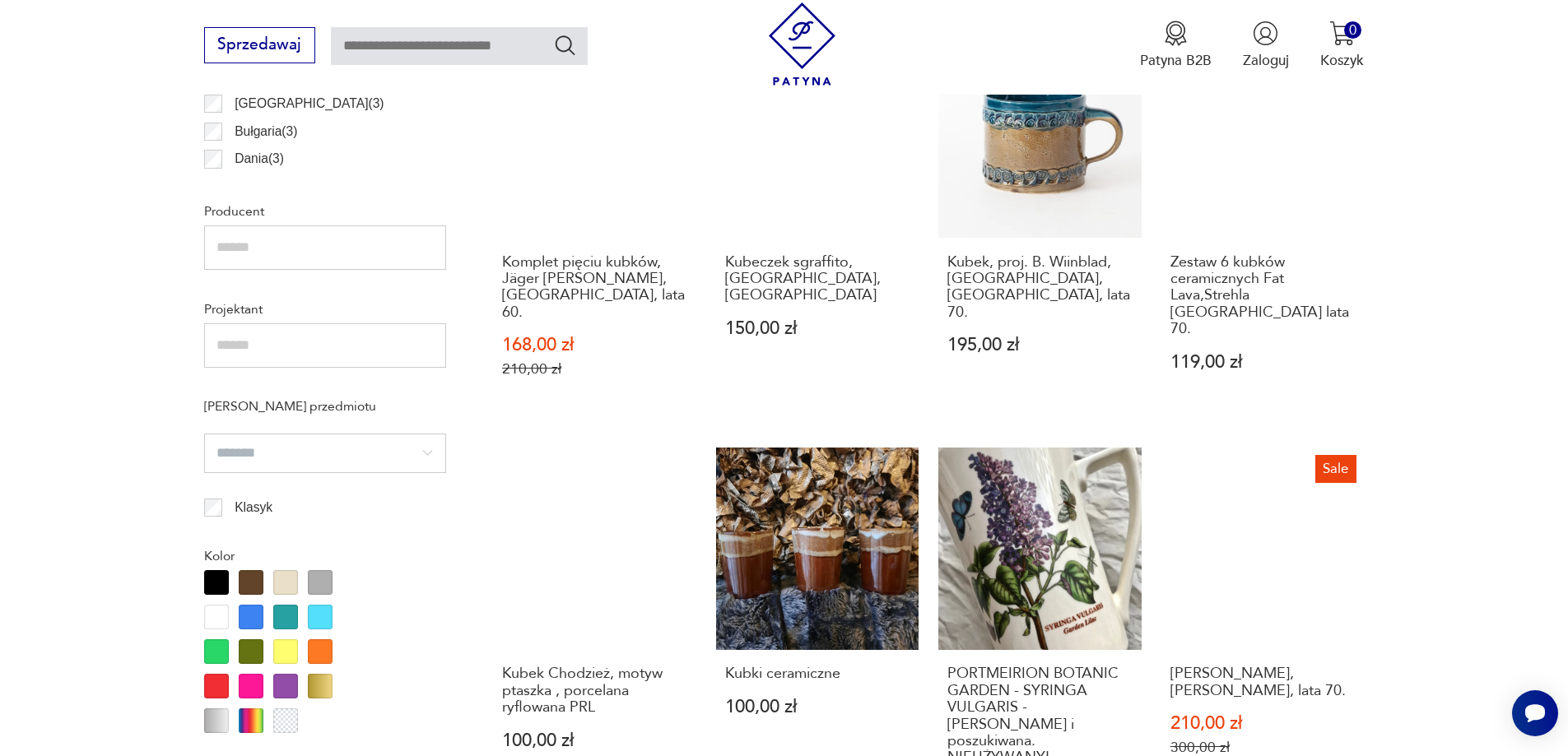
scroll to position [1871, 0]
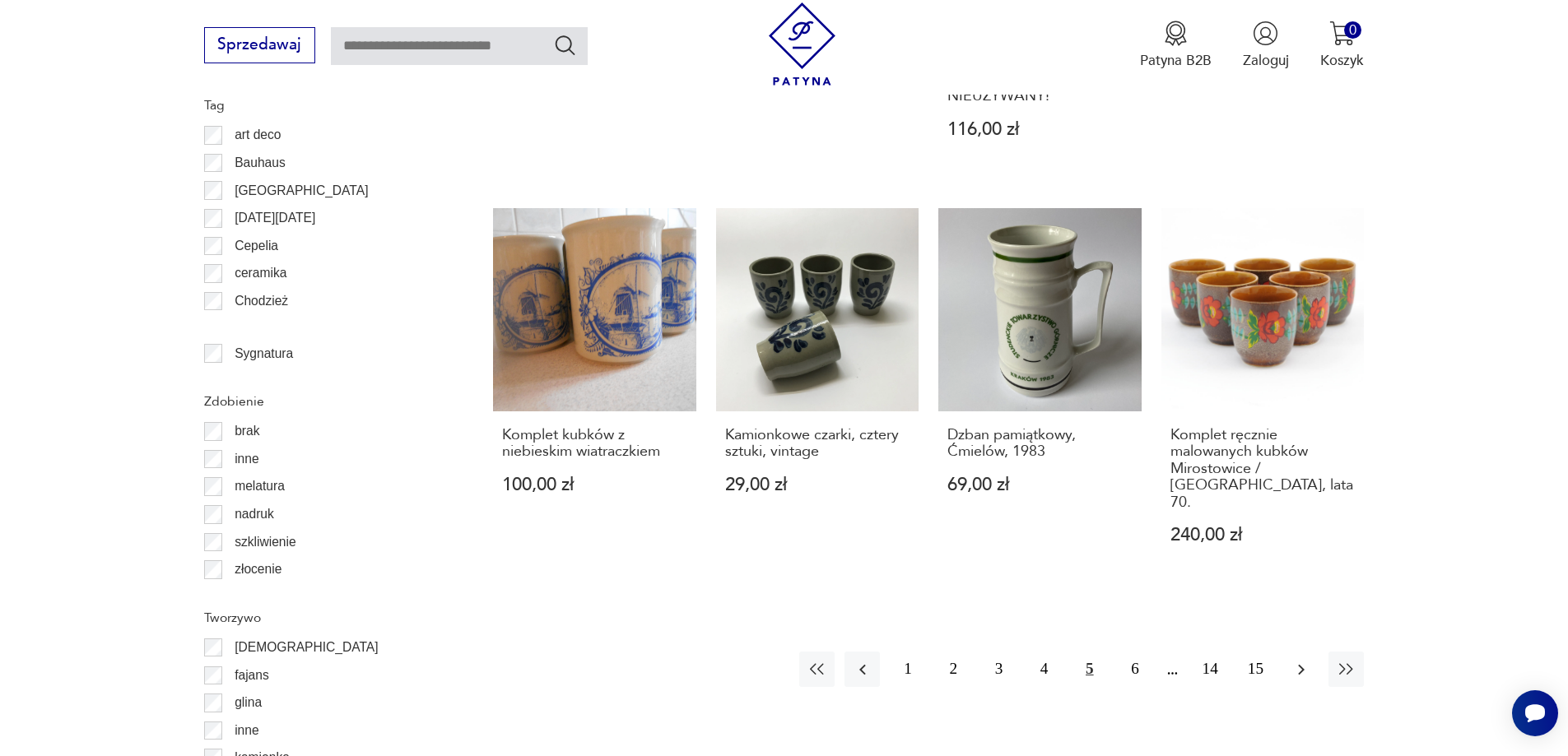
click at [1301, 660] on icon "button" at bounding box center [1301, 670] width 20 height 20
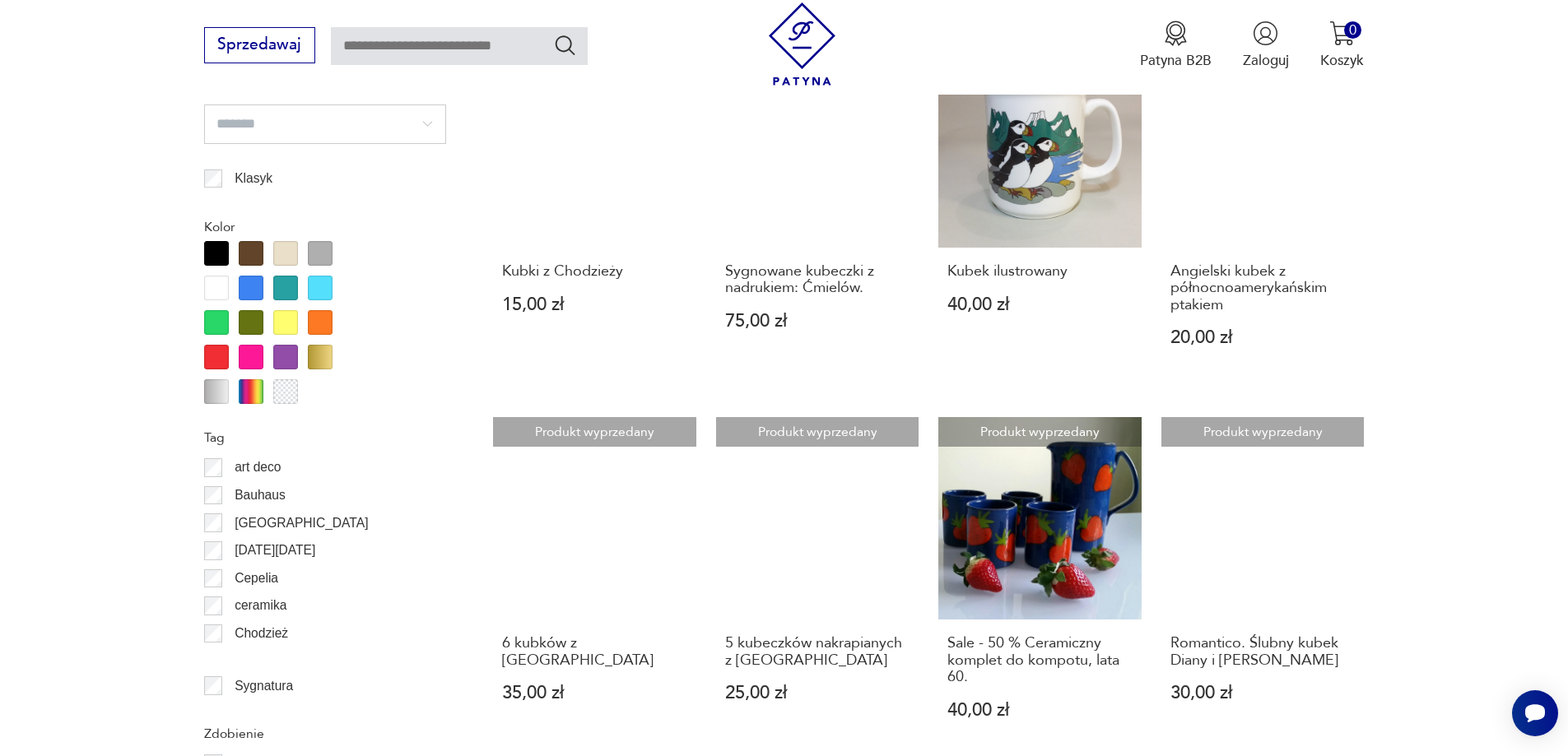
scroll to position [2200, 0]
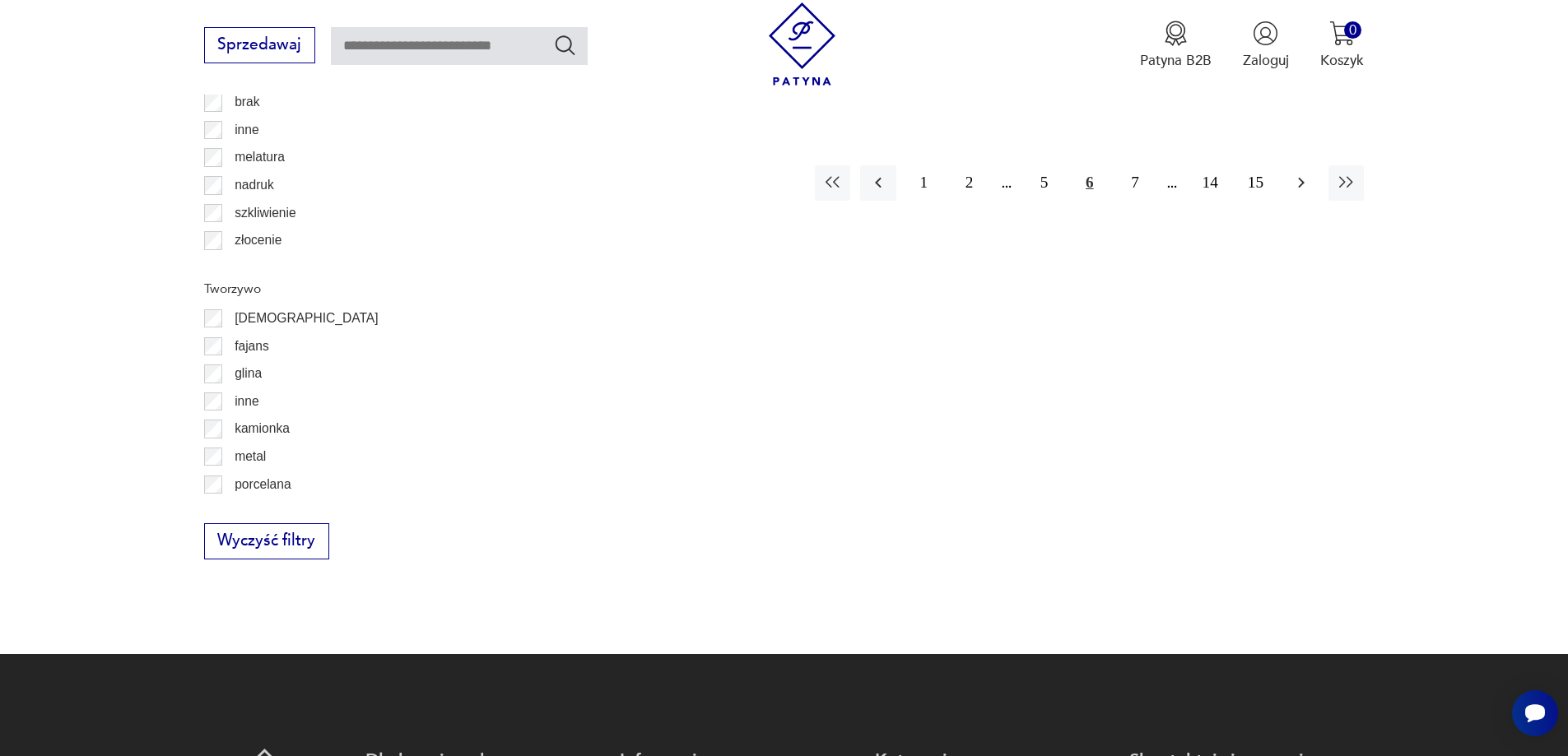
click at [1304, 173] on icon "button" at bounding box center [1301, 182] width 20 height 20
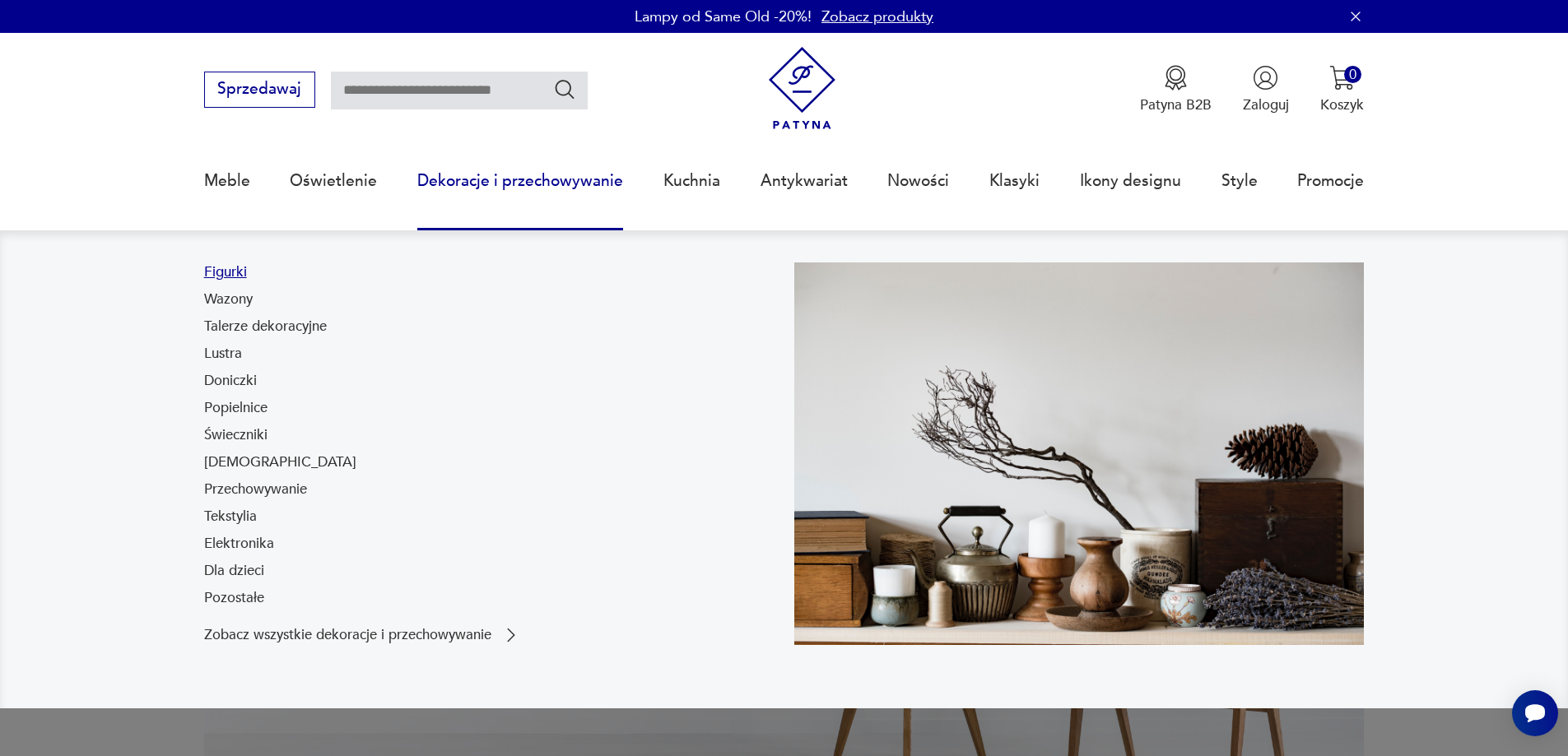
click at [210, 274] on link "Figurki" at bounding box center [225, 272] width 43 height 20
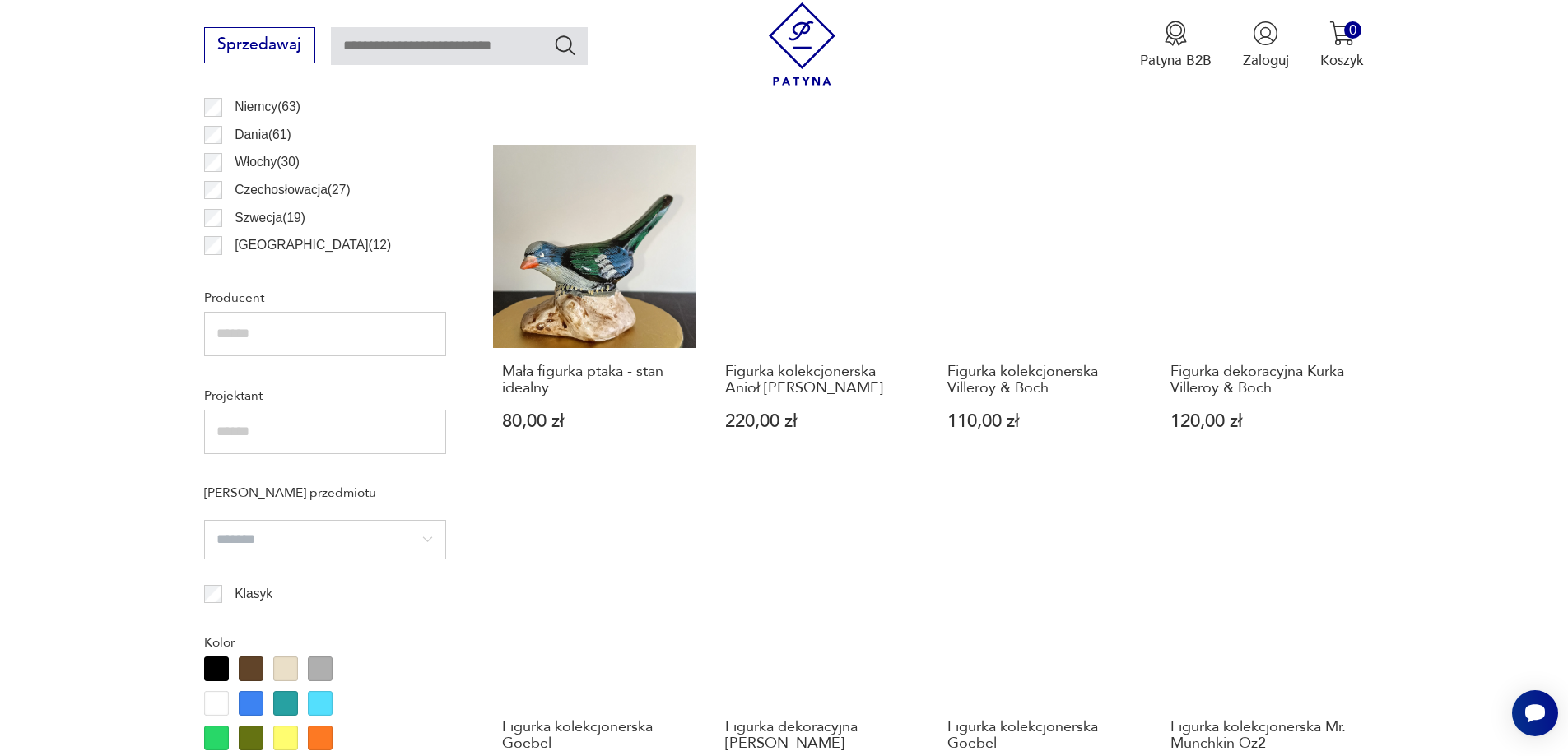
scroll to position [1785, 0]
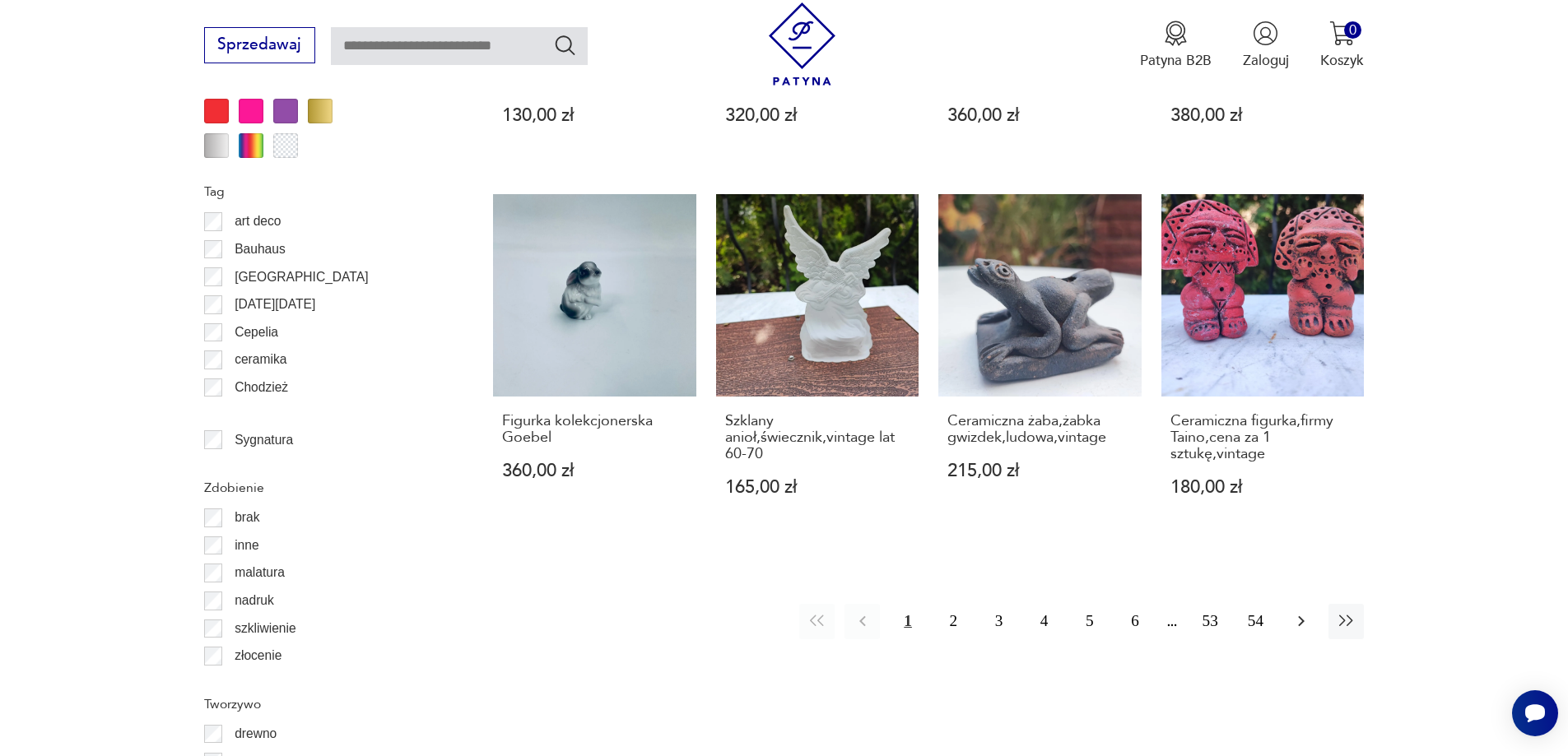
click at [1303, 618] on icon "button" at bounding box center [1301, 621] width 20 height 20
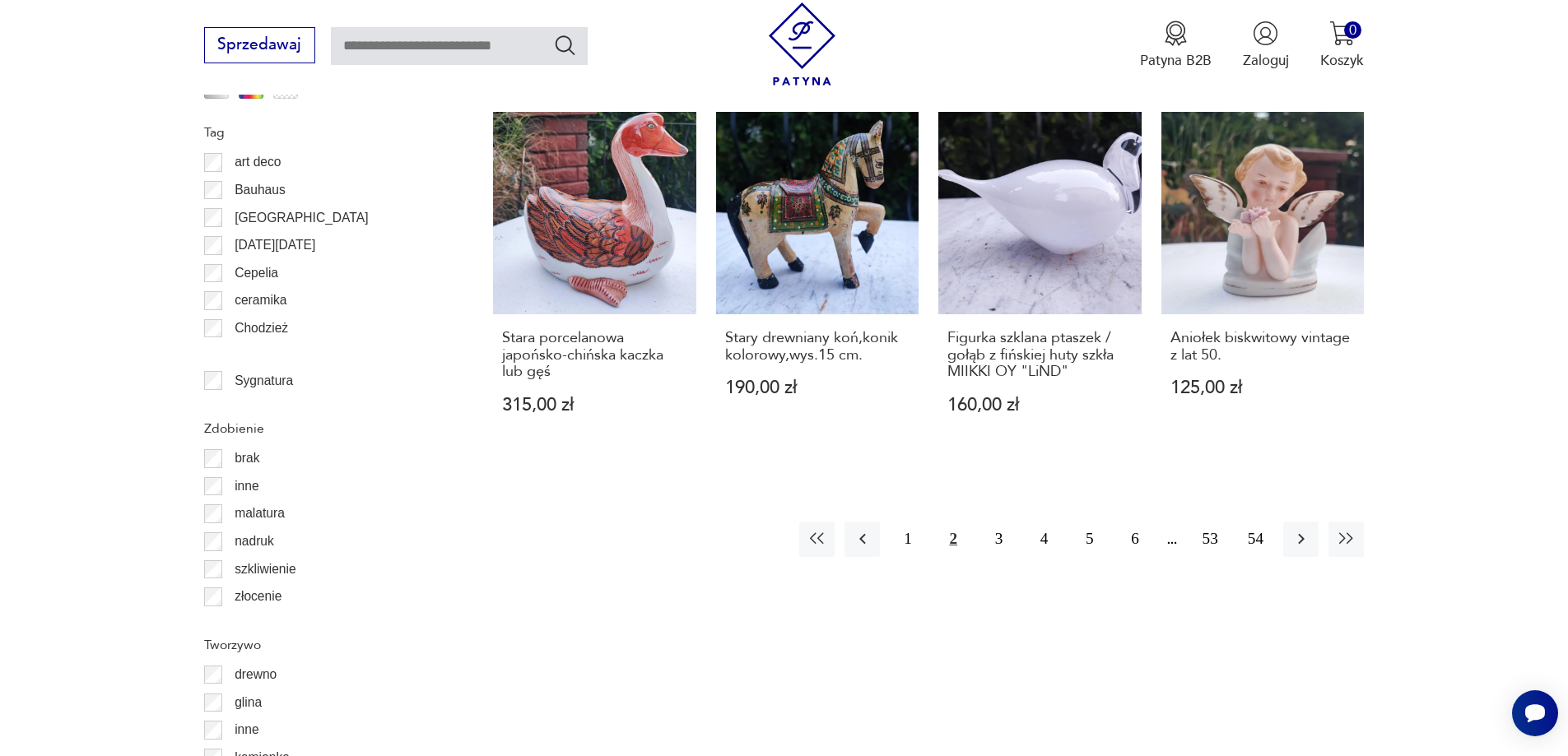
scroll to position [1871, 0]
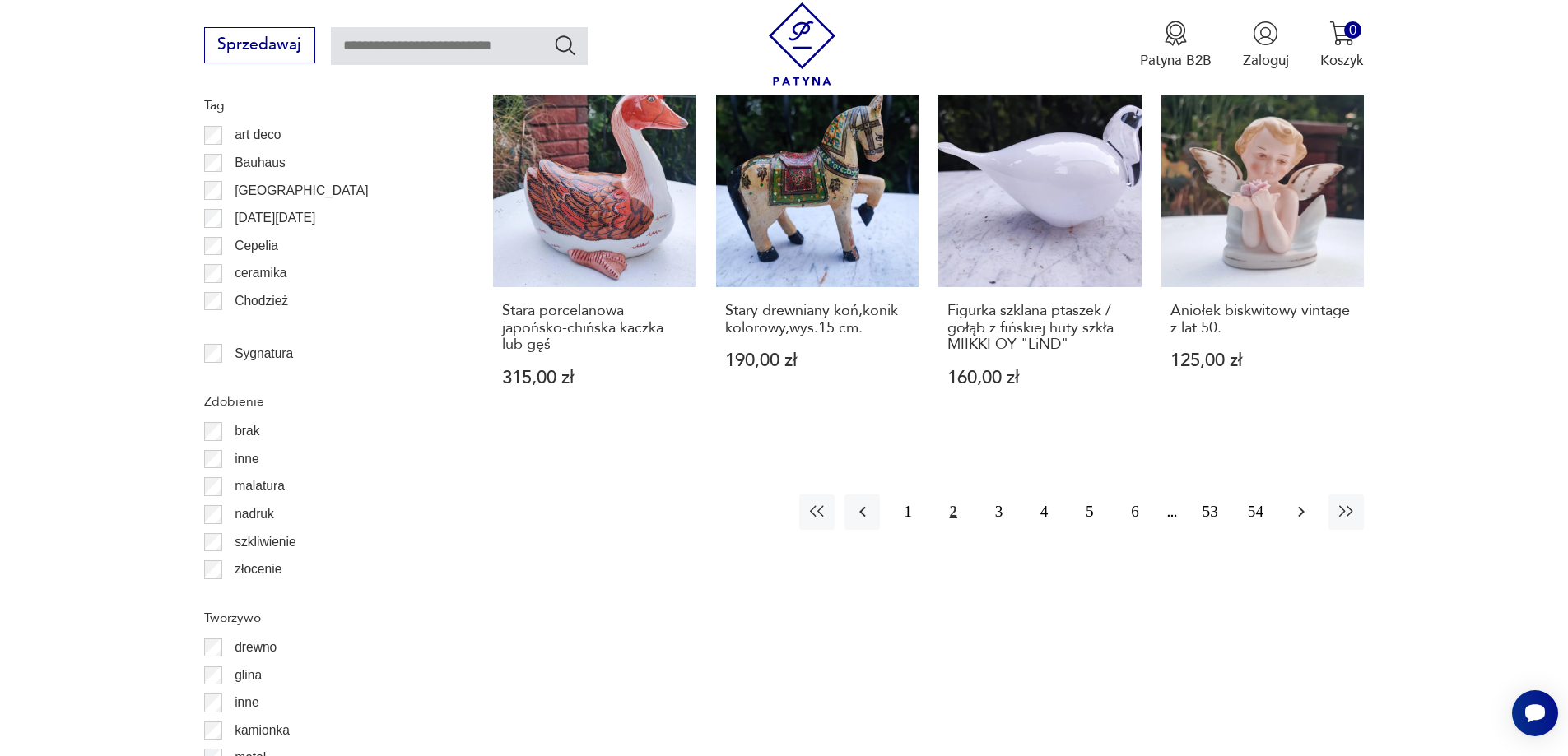
click at [1297, 514] on icon "button" at bounding box center [1301, 511] width 20 height 20
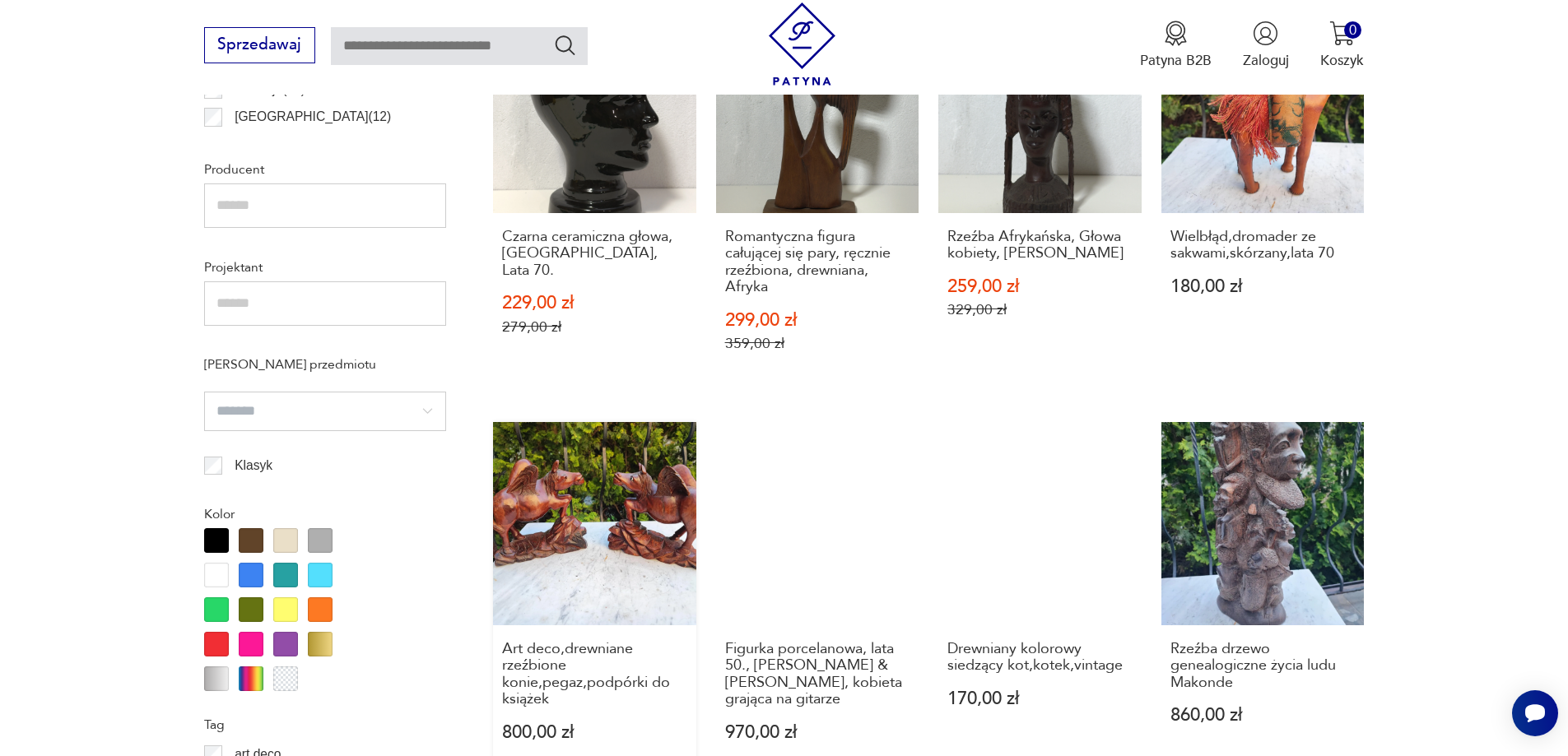
scroll to position [1871, 0]
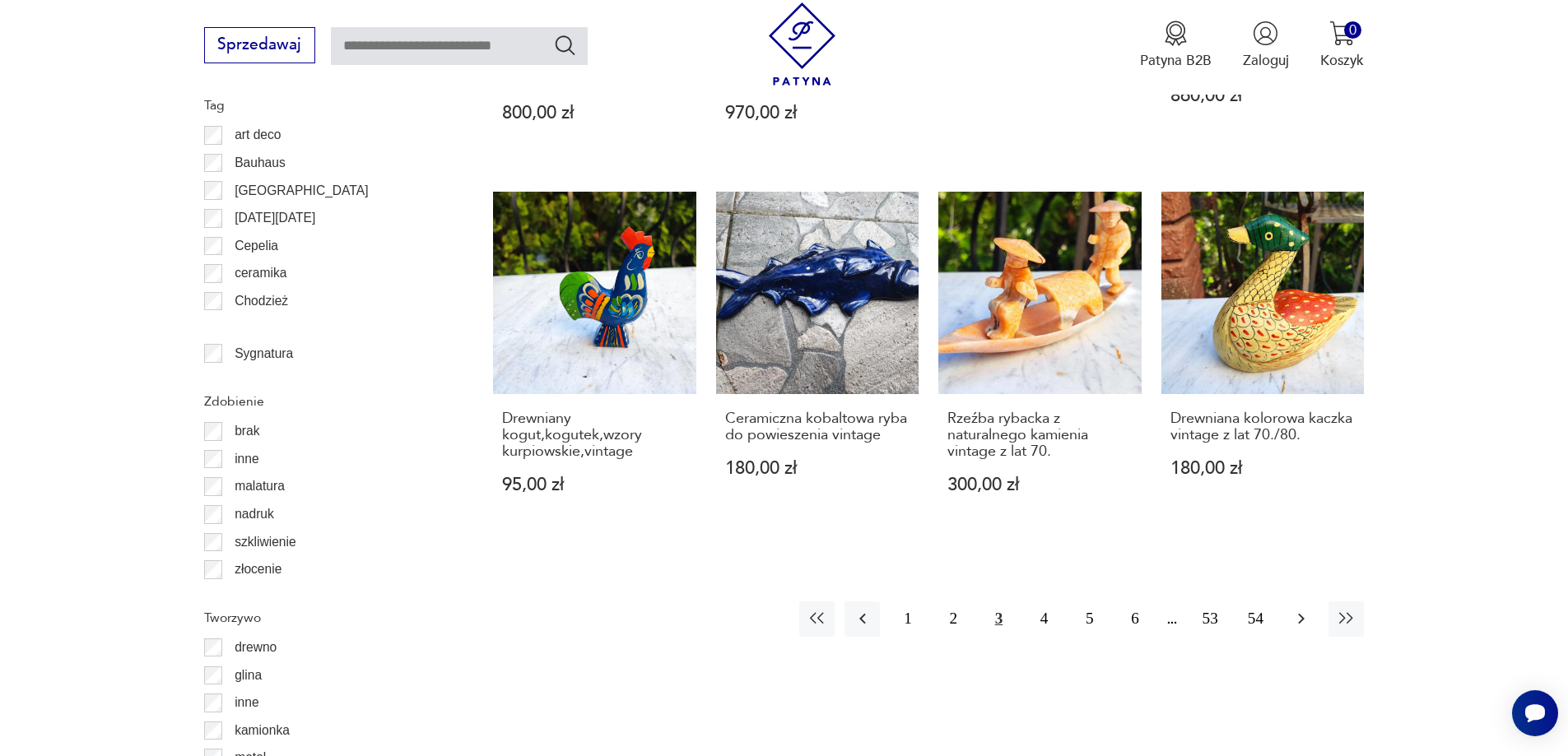
click at [1305, 609] on icon "button" at bounding box center [1301, 618] width 20 height 20
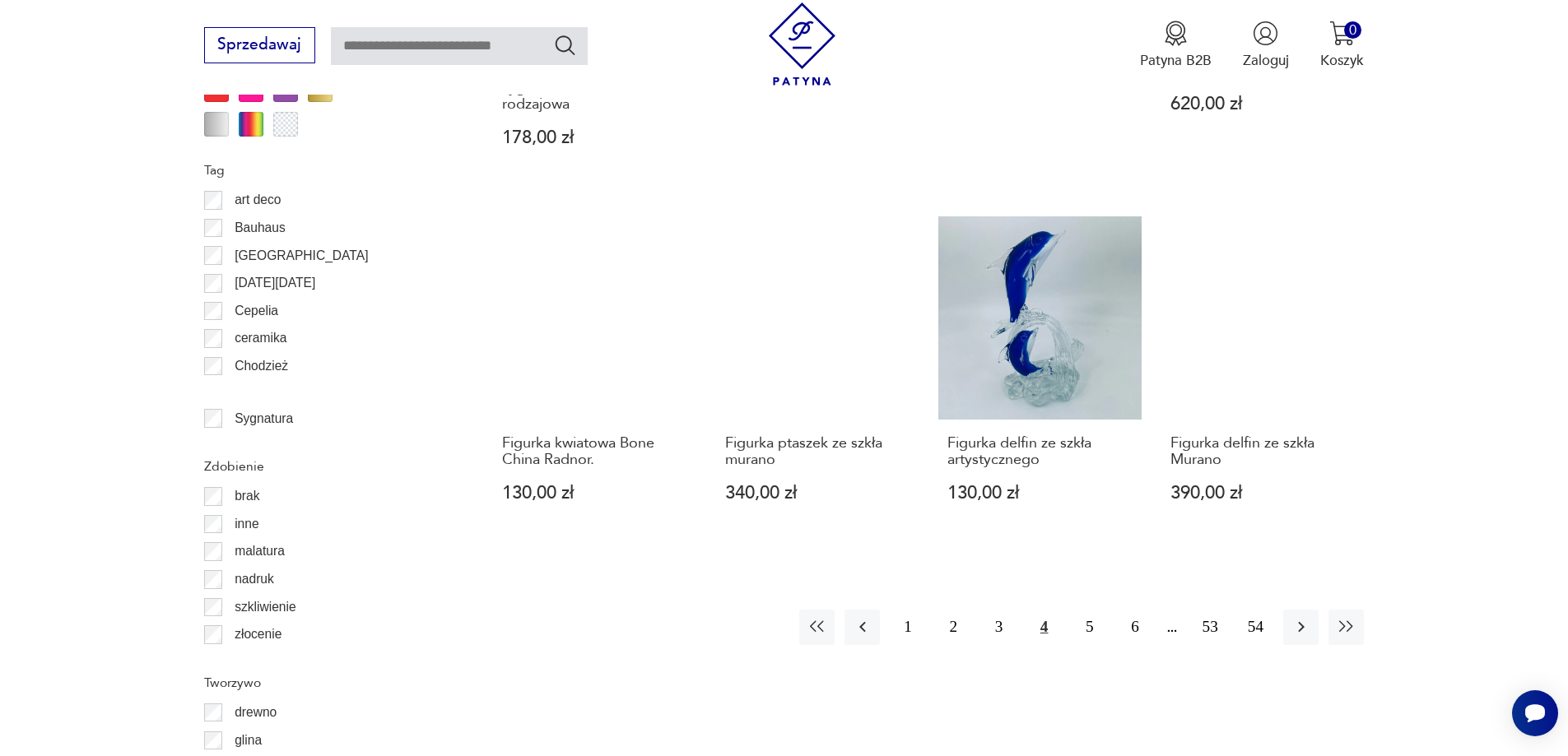
scroll to position [1871, 0]
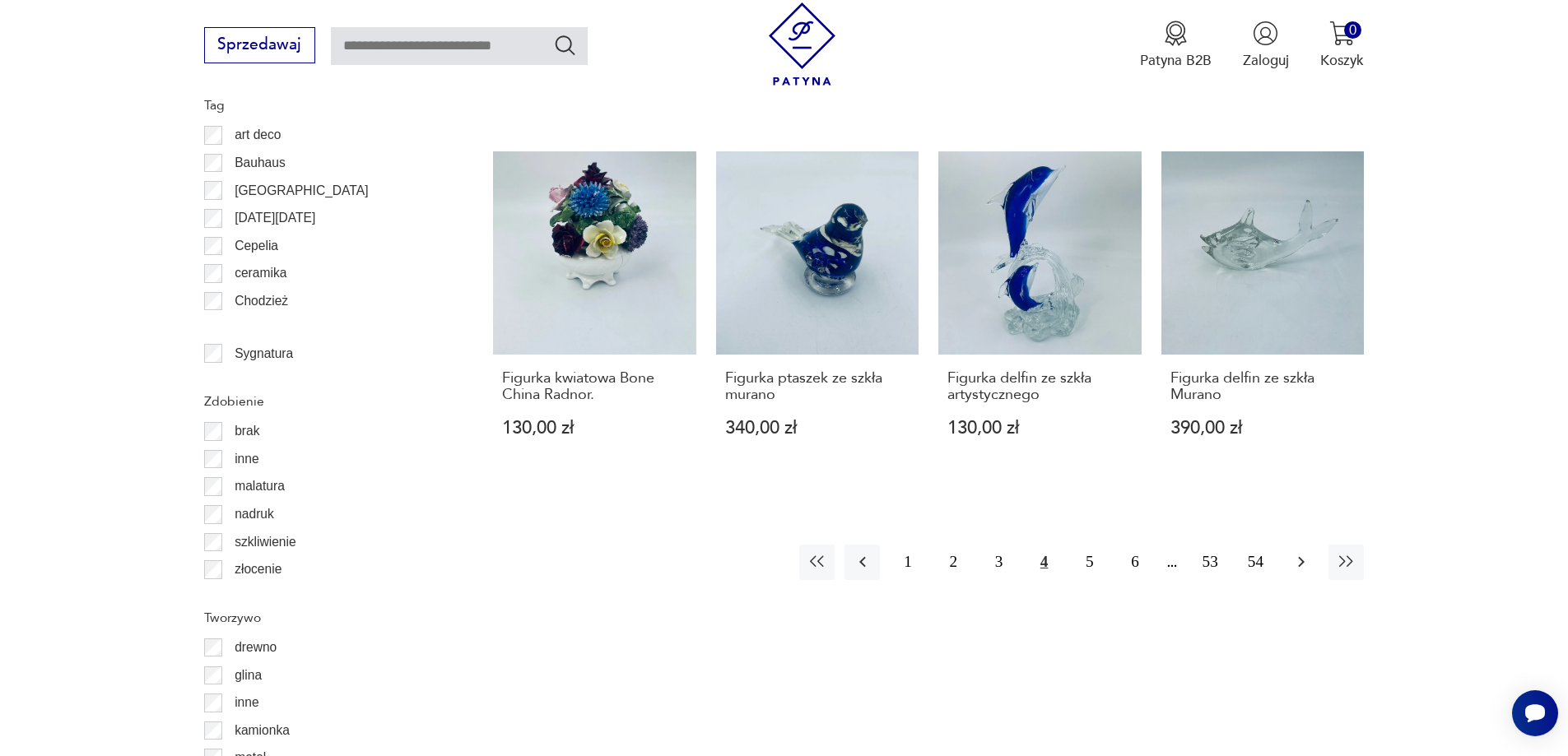
click at [1299, 544] on button "button" at bounding box center [1300, 561] width 35 height 35
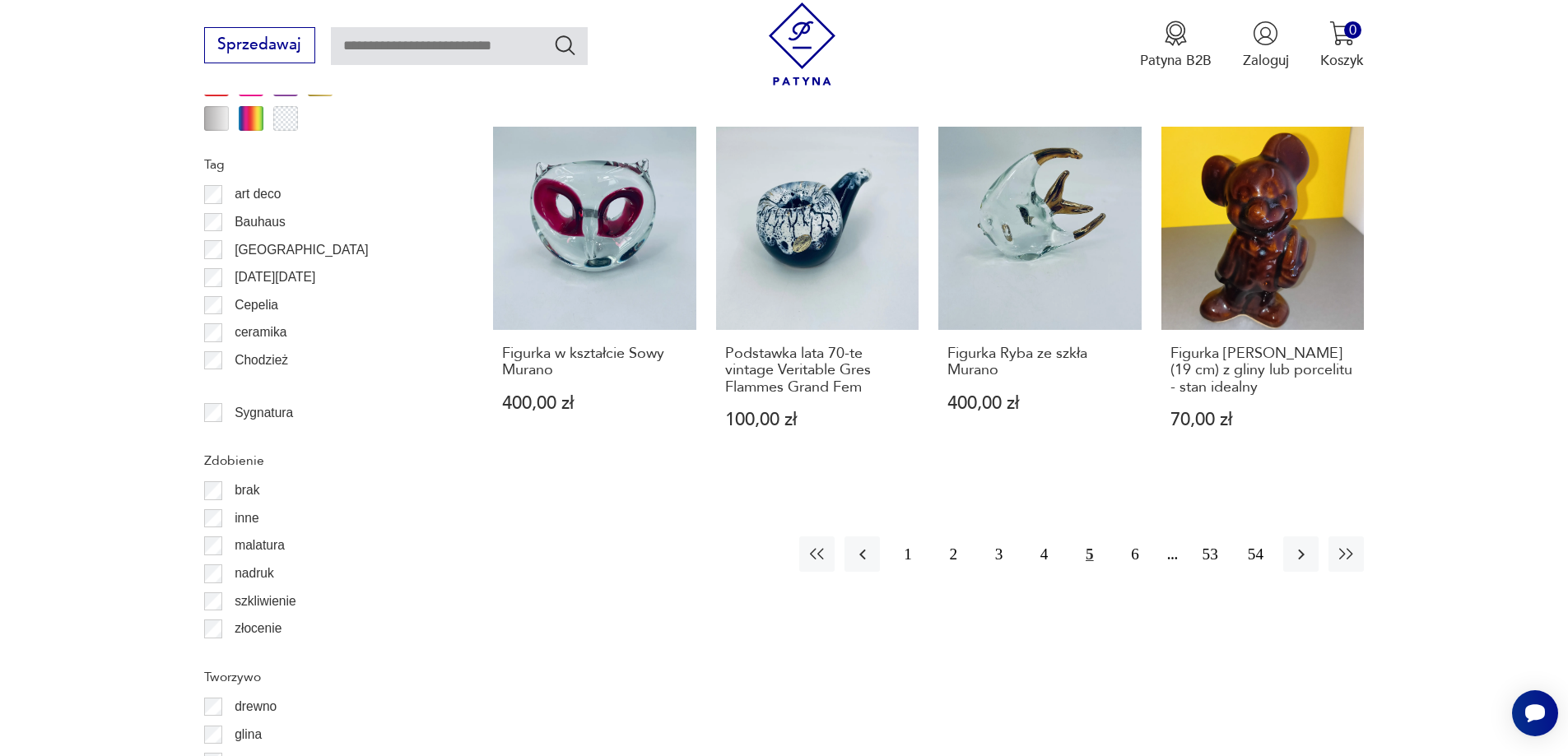
scroll to position [1871, 0]
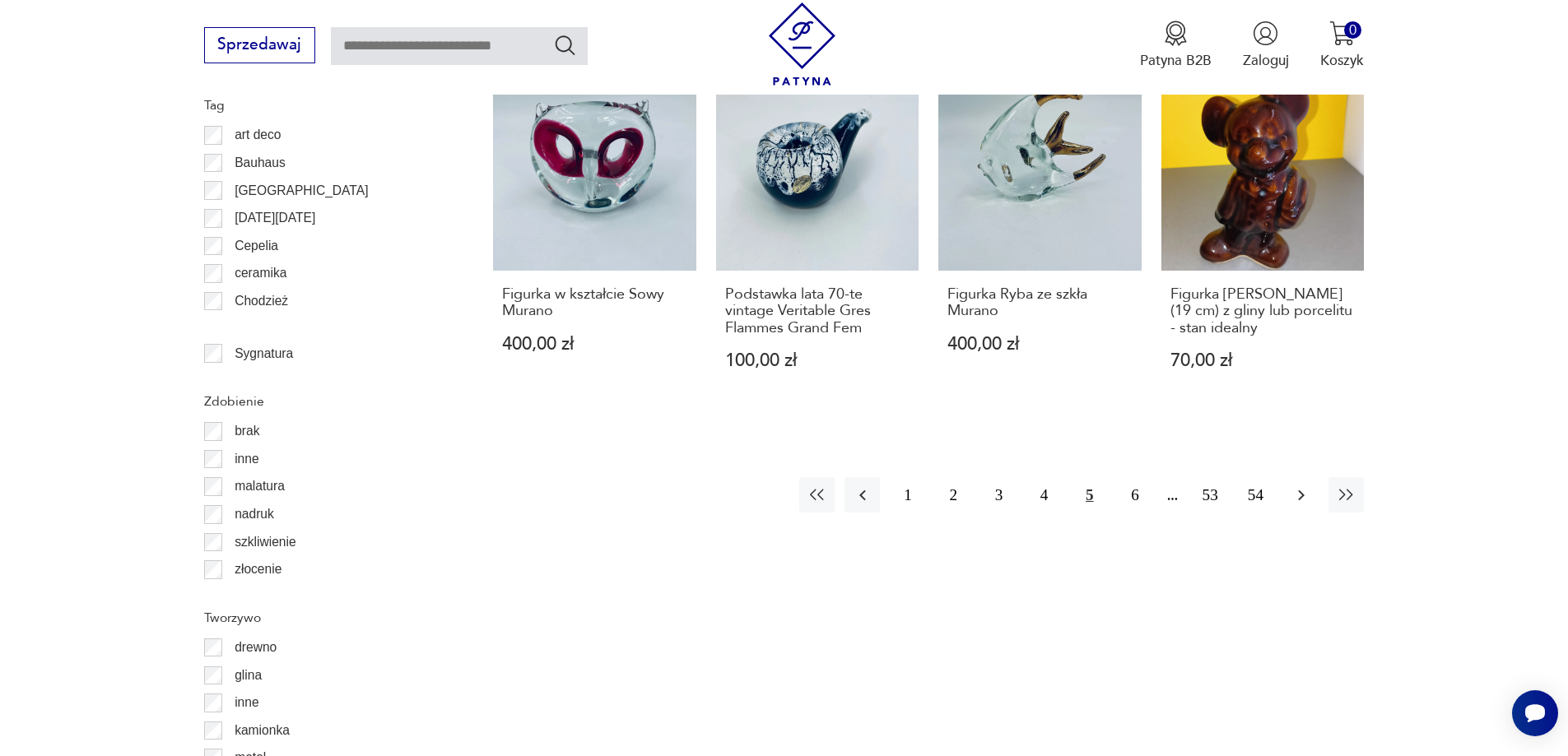
click at [1297, 485] on icon "button" at bounding box center [1301, 495] width 20 height 20
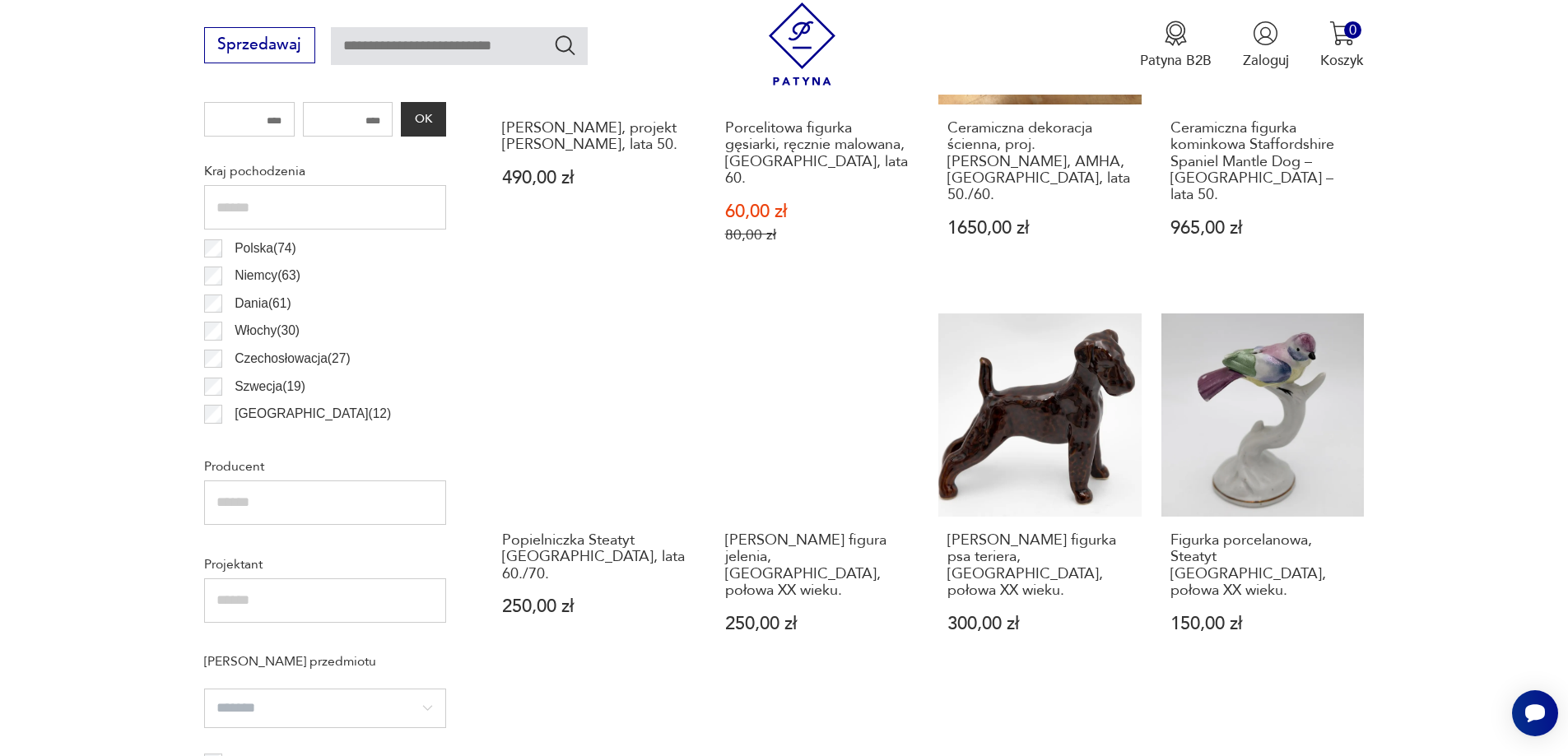
scroll to position [959, 0]
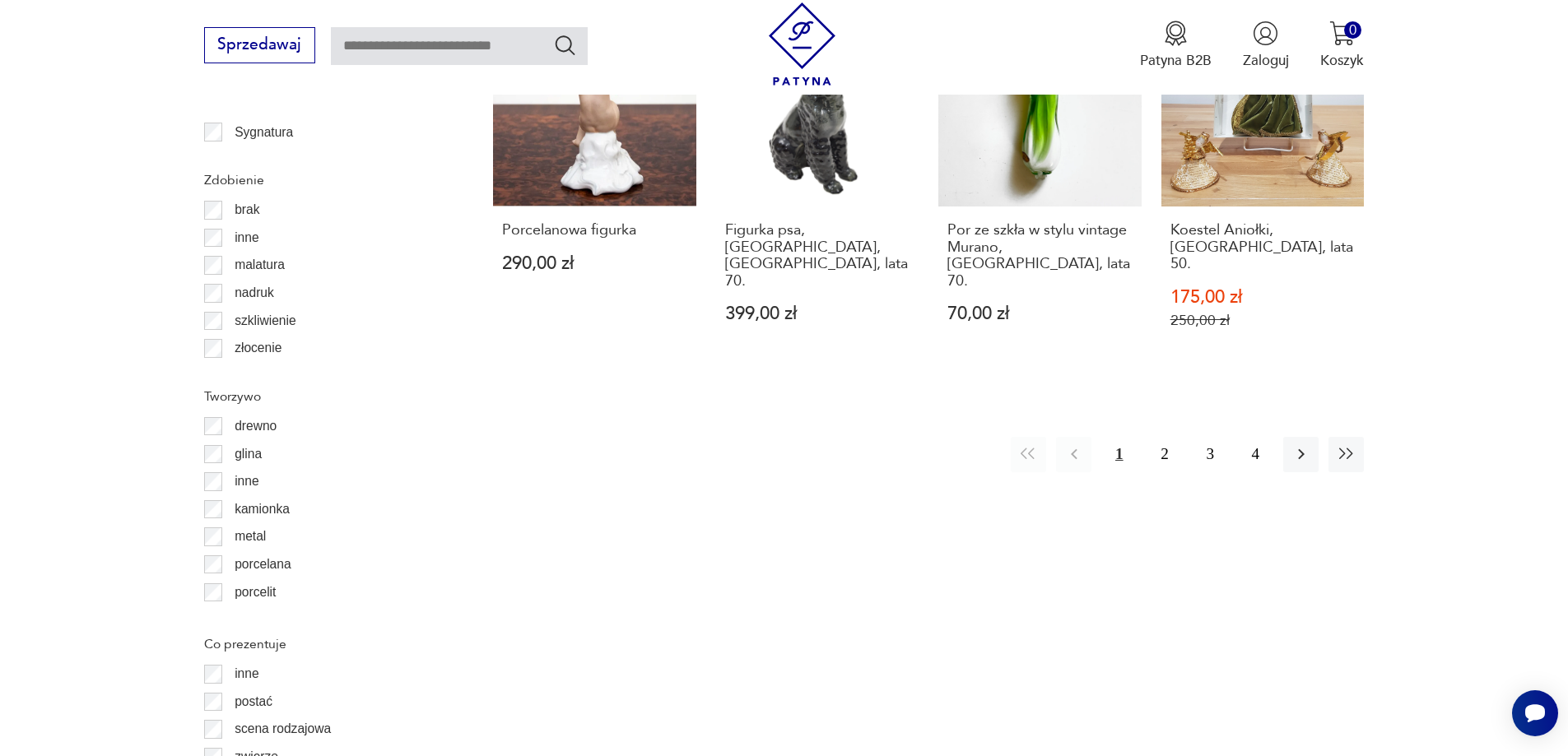
scroll to position [2276, 0]
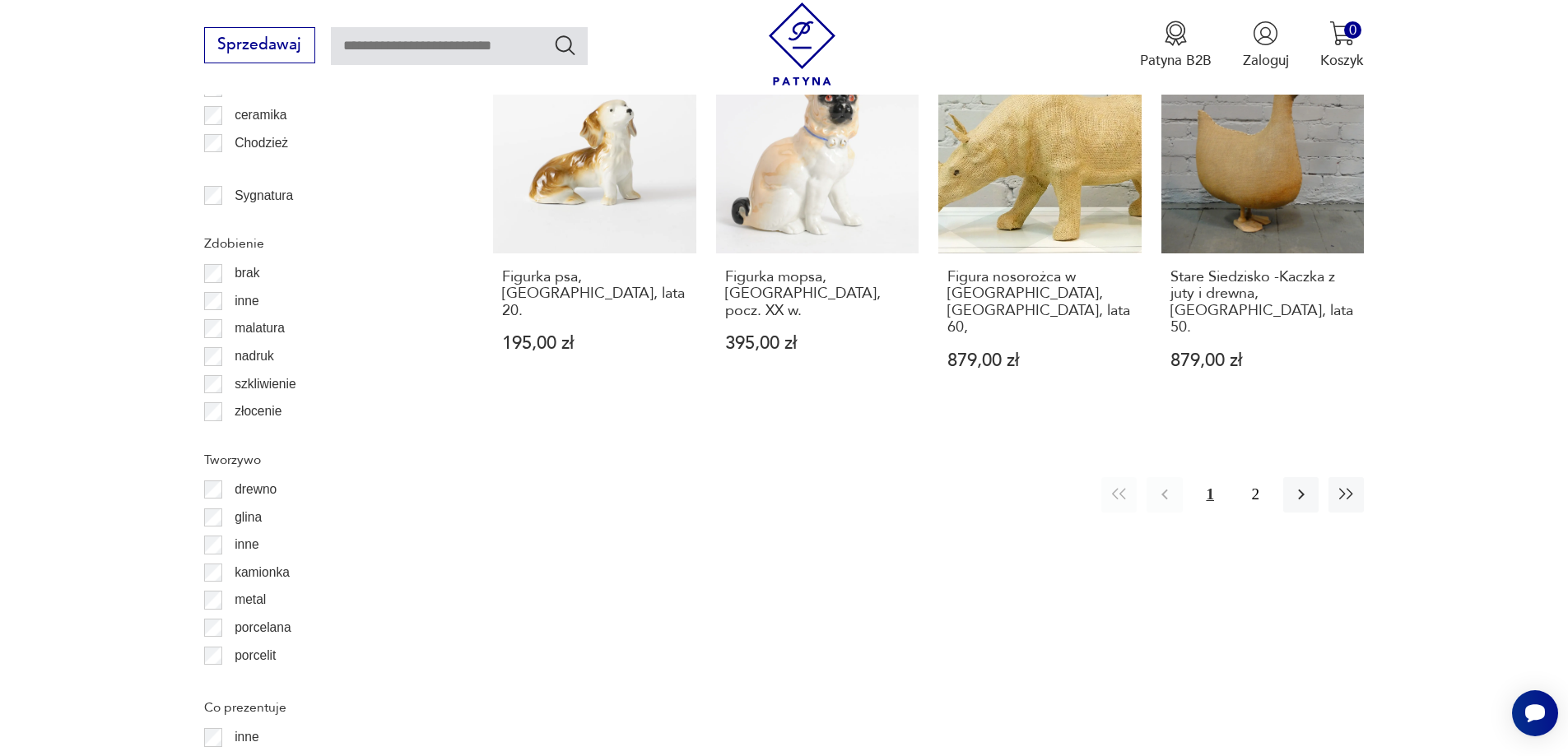
scroll to position [1700, 0]
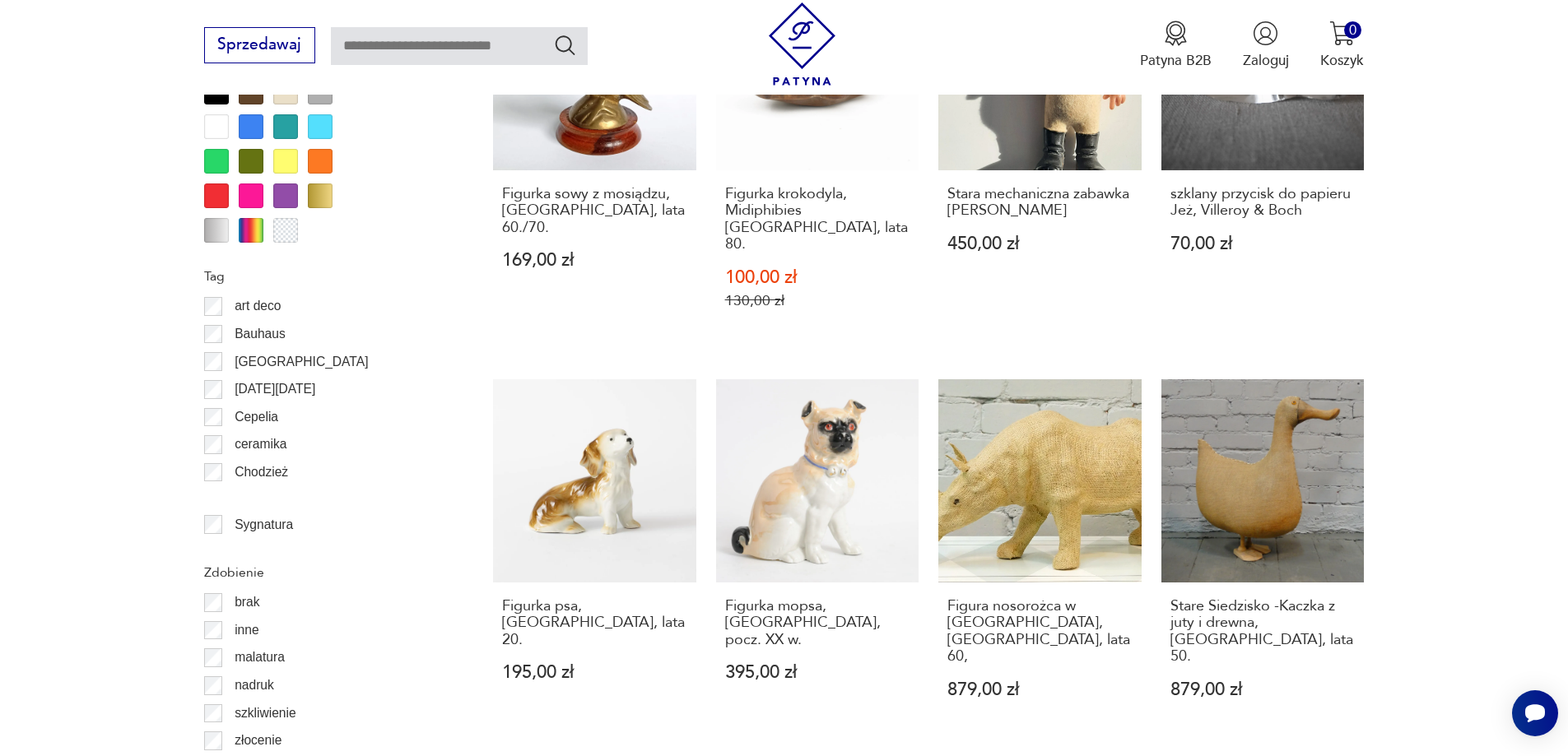
click at [247, 363] on p "[GEOGRAPHIC_DATA]" at bounding box center [301, 362] width 133 height 22
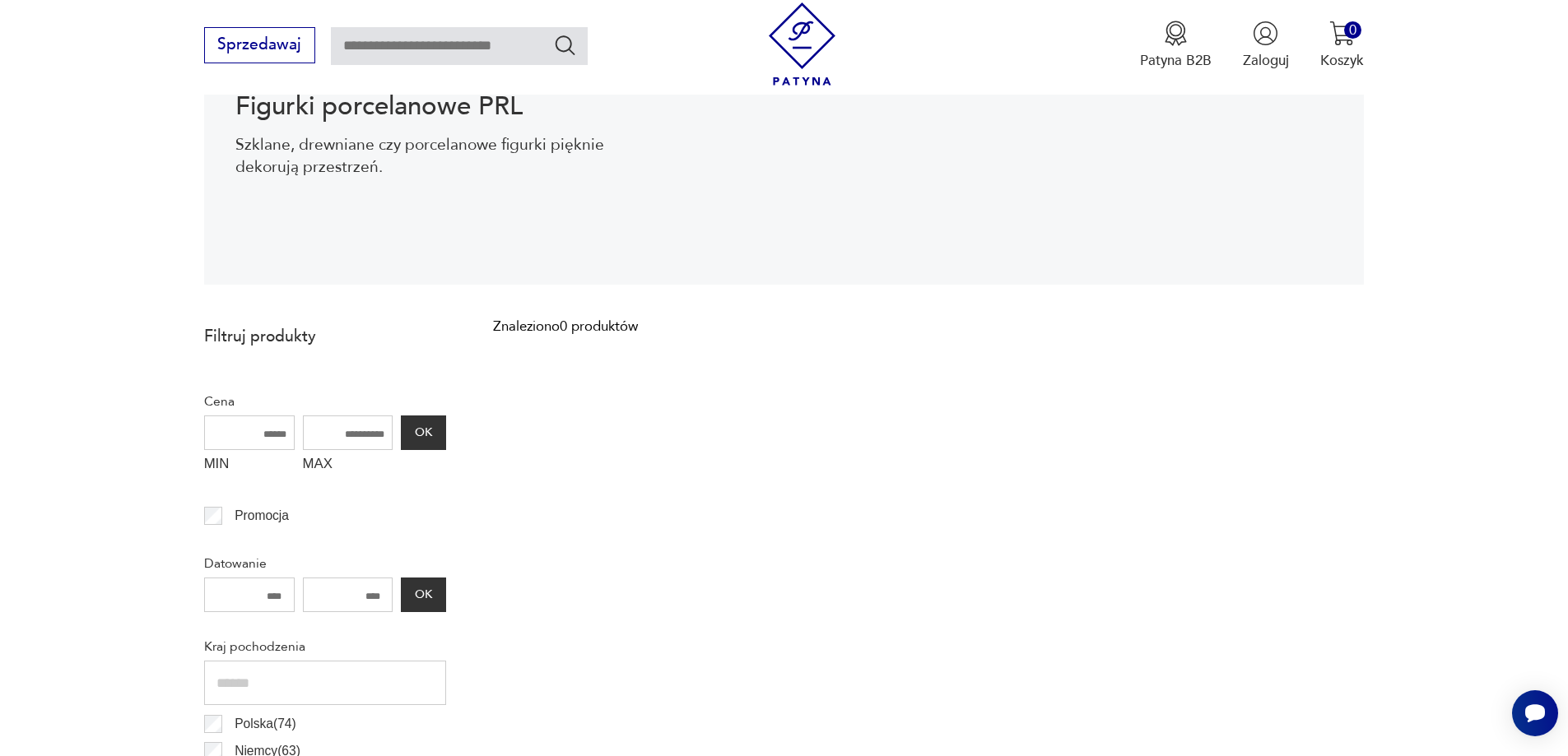
scroll to position [631, 0]
